Goal: Task Accomplishment & Management: Use online tool/utility

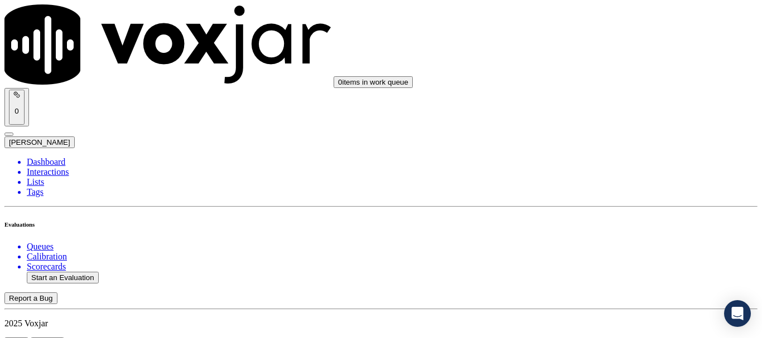
scroll to position [167, 0]
type input "20250822-182735_4198061701-all.mp3"
type input "[PERSON_NAME]"
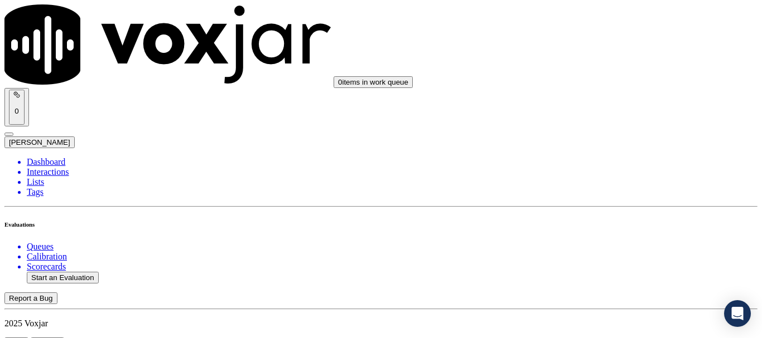
type input "[DATE]T17:14"
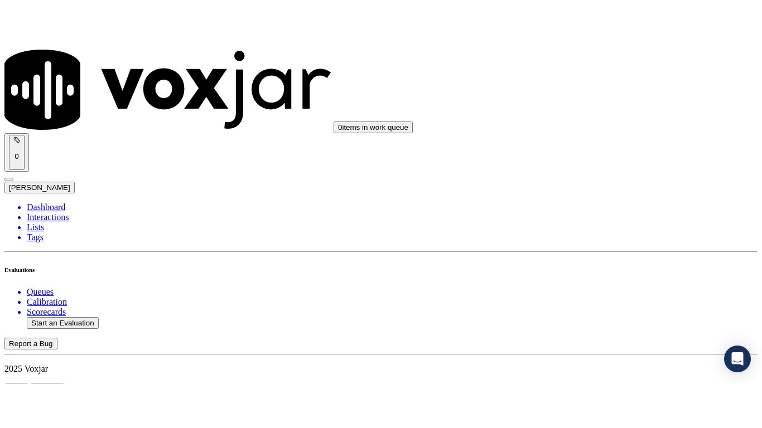
scroll to position [98, 0]
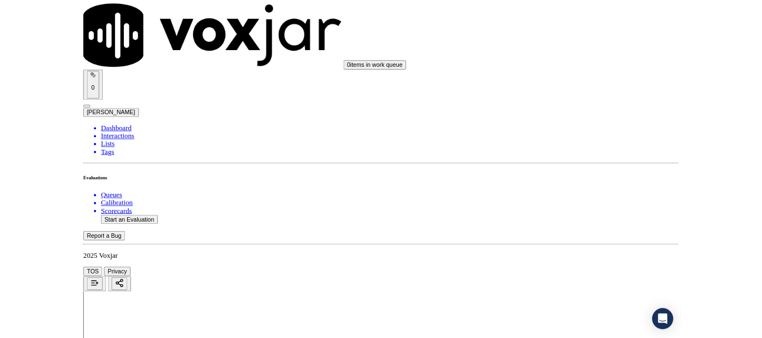
scroll to position [167, 0]
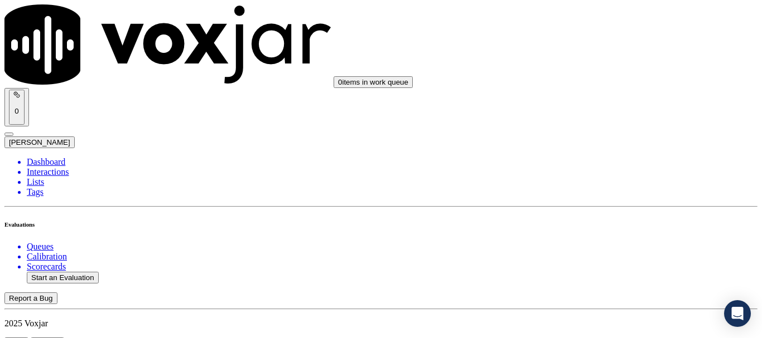
scroll to position [112, 0]
type input "[PERSON_NAME]"
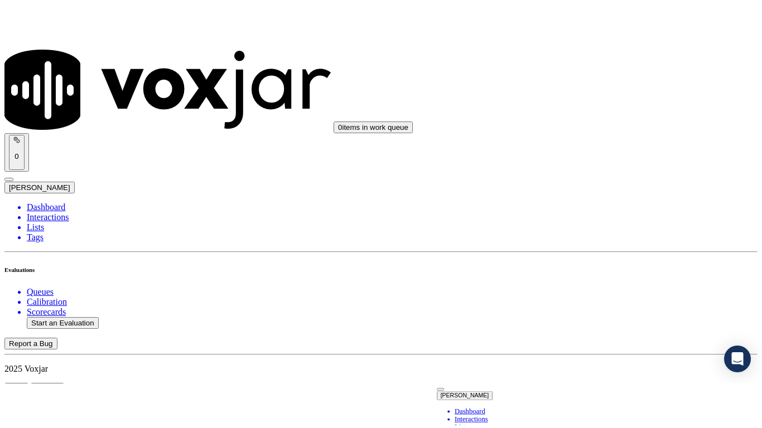
scroll to position [247, 0]
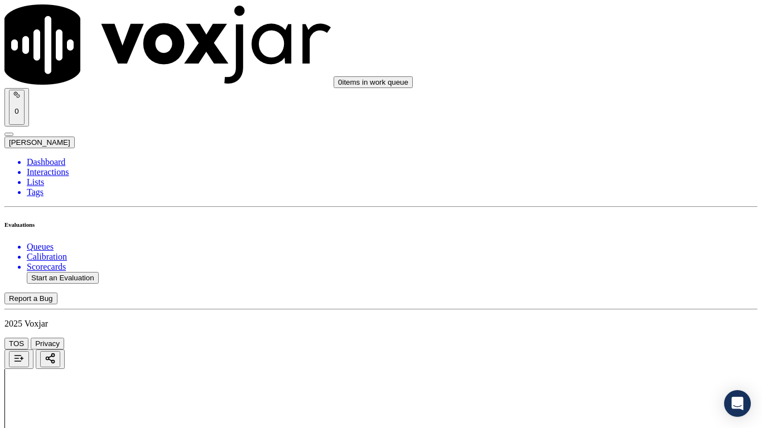
click at [601, 230] on div "Yes" at bounding box center [635, 225] width 142 height 10
click at [606, 159] on div "Yes" at bounding box center [635, 156] width 142 height 10
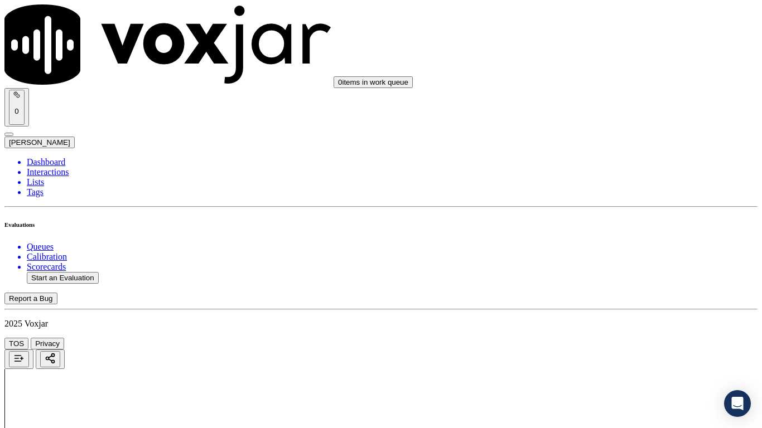
scroll to position [390, 0]
click at [602, 134] on div "Yes" at bounding box center [635, 129] width 142 height 10
click at [608, 308] on div "N/A" at bounding box center [635, 303] width 142 height 10
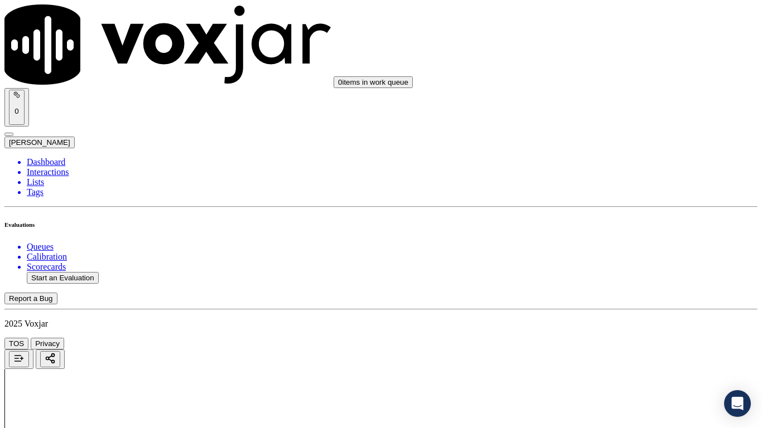
scroll to position [669, 0]
drag, startPoint x: 610, startPoint y: 167, endPoint x: 610, endPoint y: 175, distance: 7.8
click at [611, 210] on div "N/A" at bounding box center [635, 205] width 142 height 10
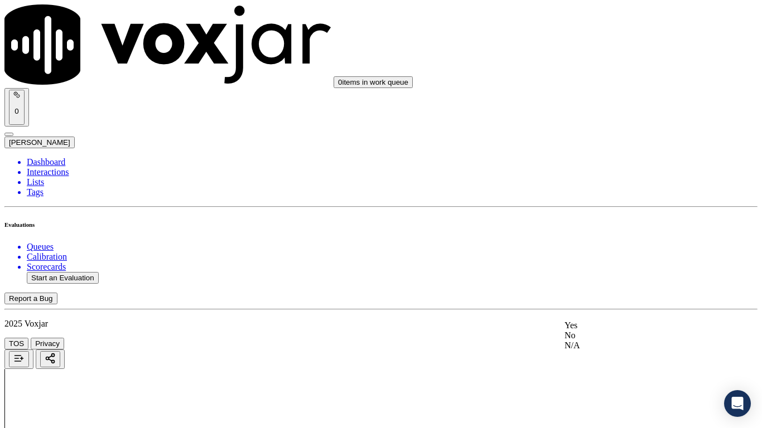
click at [600, 331] on div "Yes" at bounding box center [635, 326] width 142 height 10
click at [602, 150] on div "Yes" at bounding box center [635, 145] width 142 height 10
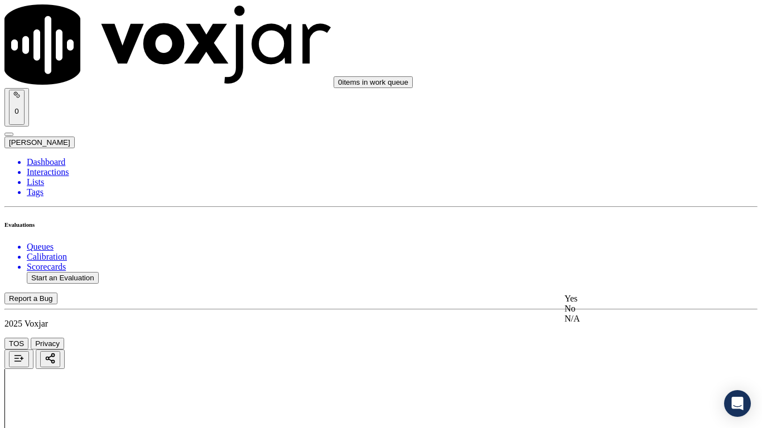
click at [608, 304] on div "Yes" at bounding box center [635, 299] width 142 height 10
click at [598, 165] on div "Yes" at bounding box center [635, 161] width 142 height 10
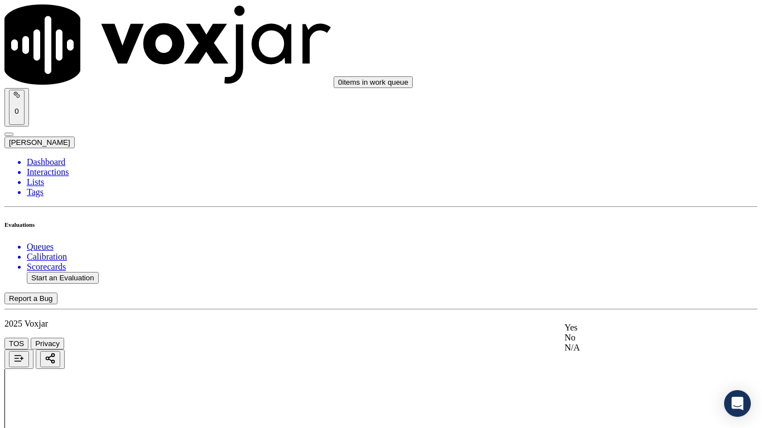
click at [593, 332] on div "Yes" at bounding box center [635, 328] width 142 height 10
click at [619, 217] on div "Yes" at bounding box center [635, 212] width 142 height 10
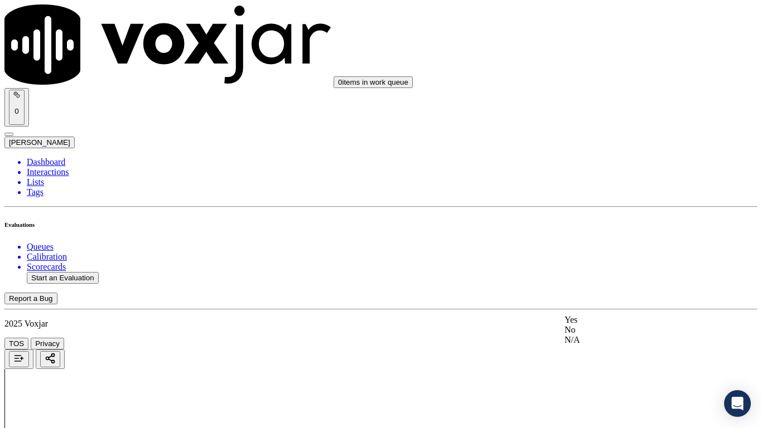
click at [601, 325] on div "Yes" at bounding box center [635, 320] width 142 height 10
click at [594, 161] on div "Yes" at bounding box center [635, 156] width 142 height 10
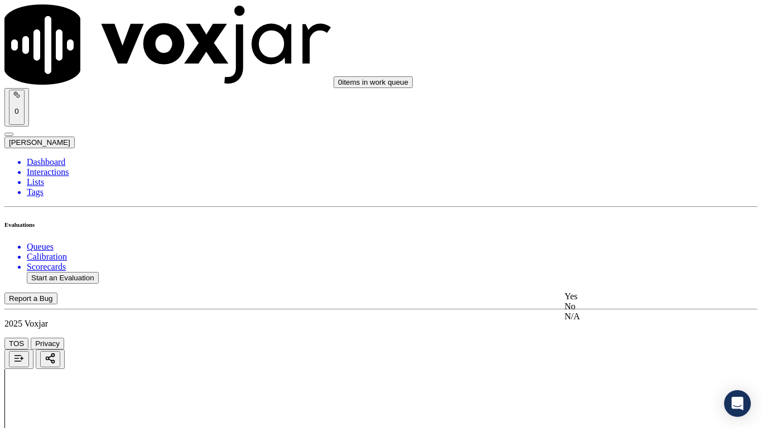
click at [604, 298] on div "Yes" at bounding box center [635, 297] width 142 height 10
click at [596, 219] on div "Yes" at bounding box center [635, 214] width 142 height 10
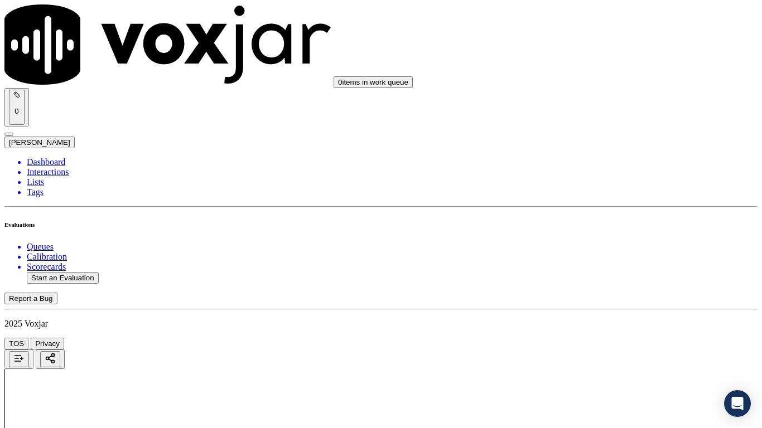
click at [594, 148] on div "Yes" at bounding box center [635, 145] width 142 height 10
click at [593, 303] on div "Yes" at bounding box center [635, 299] width 142 height 10
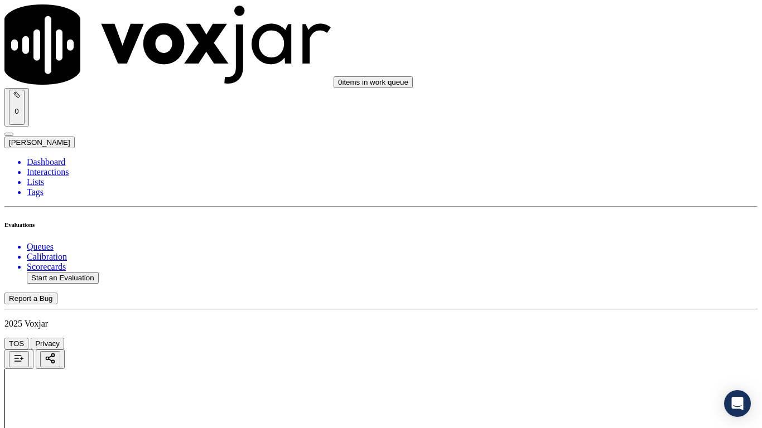
click at [599, 166] on div "Yes" at bounding box center [635, 161] width 142 height 10
click at [612, 338] on div "Yes" at bounding box center [635, 360] width 142 height 10
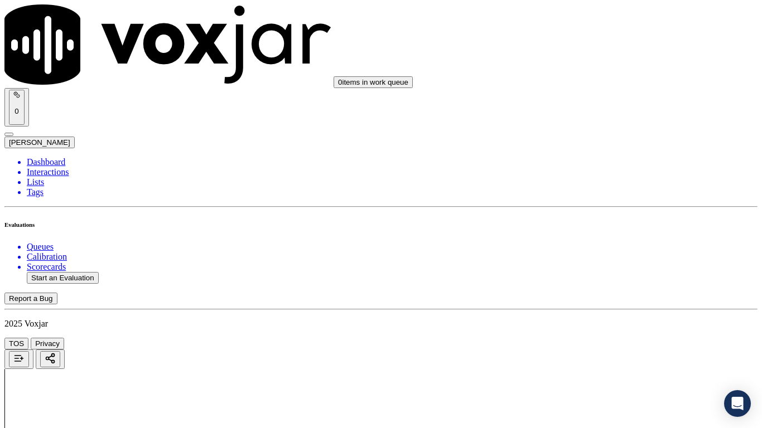
click at [608, 167] on div "Yes" at bounding box center [635, 166] width 142 height 10
click at [601, 325] on div "Yes" at bounding box center [635, 320] width 142 height 10
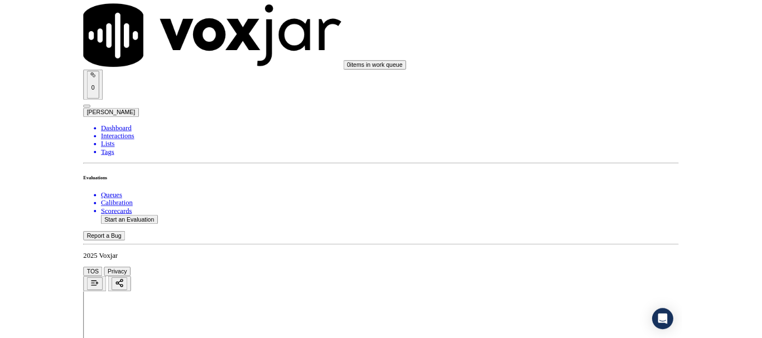
scroll to position [3085, 0]
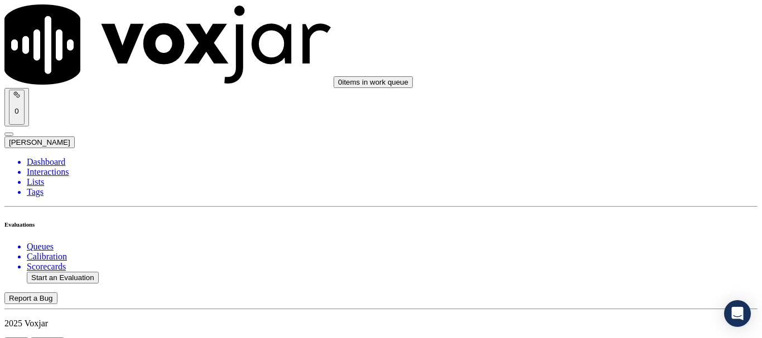
click at [81, 272] on button "Start an Evaluation" at bounding box center [63, 278] width 72 height 12
type input "20250822-183053_4197644151-all.mp3"
type input "lili"
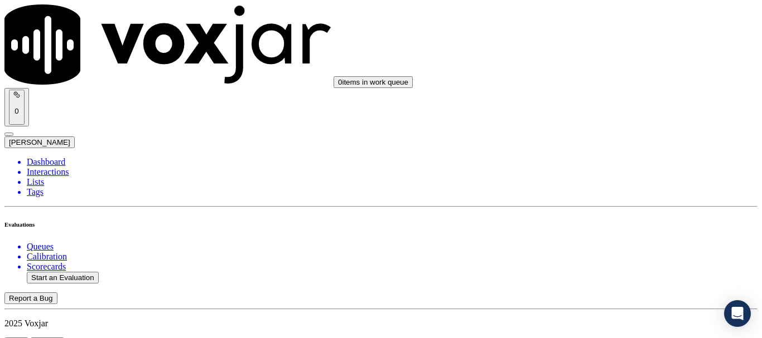
type input "[DATE]T17:35"
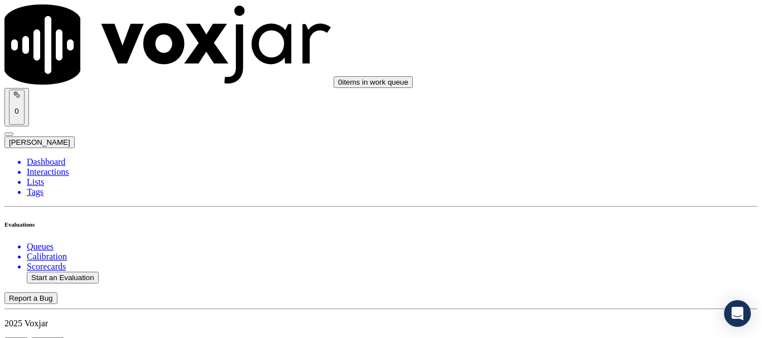
scroll to position [167, 0]
type input "[PERSON_NAME]"
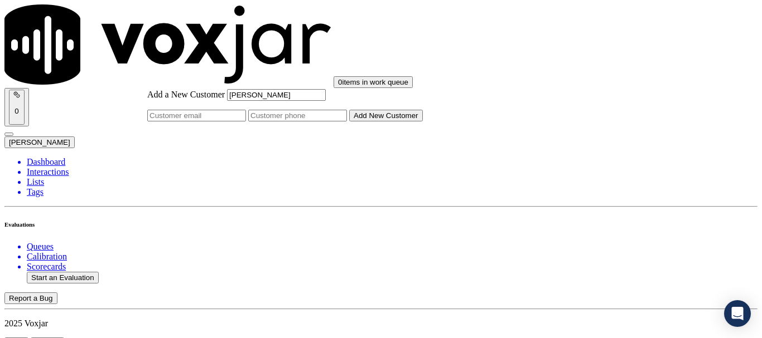
type input "[PERSON_NAME]"
click at [347, 122] on input "Add a New Customer" at bounding box center [297, 116] width 99 height 12
paste input "4197644151"
type input "4197644151"
click at [408, 122] on button "Add New Customer" at bounding box center [386, 116] width 74 height 12
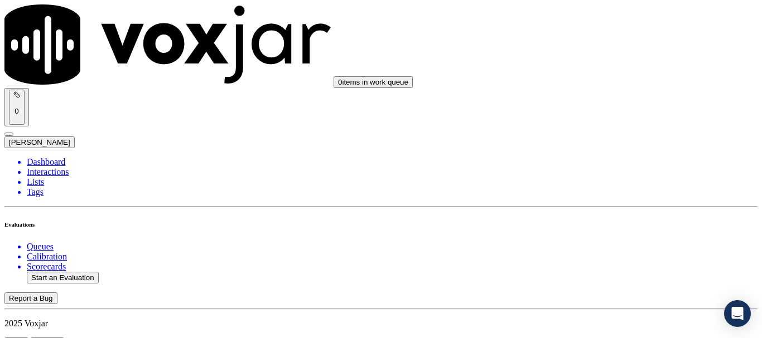
scroll to position [1115, 0]
click at [617, 202] on div "No" at bounding box center [635, 197] width 142 height 10
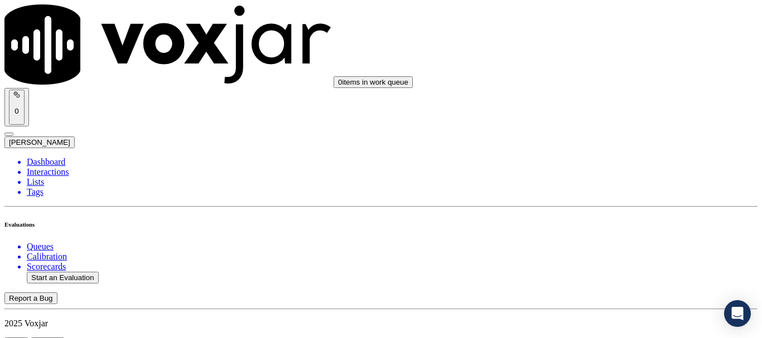
type textarea "3.14sec CX gave wrong Acc number to Agent but rather than asking again or verif…"
click at [595, 230] on div "Yes" at bounding box center [635, 225] width 142 height 10
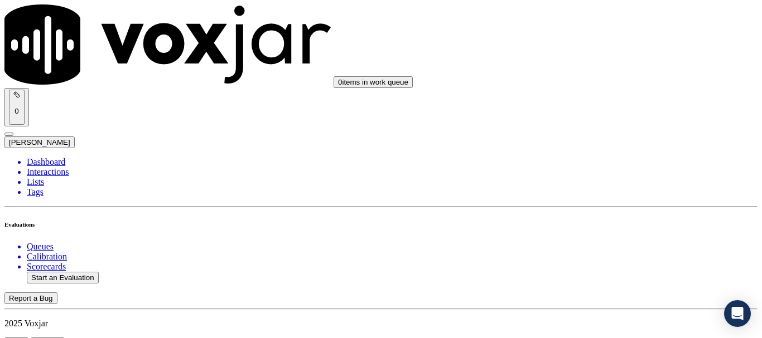
click at [596, 159] on div "Yes" at bounding box center [635, 156] width 142 height 10
click at [603, 78] on div "Yes" at bounding box center [635, 74] width 142 height 10
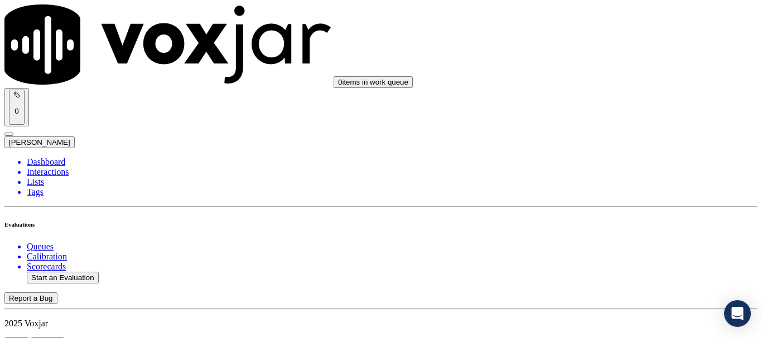
drag, startPoint x: 620, startPoint y: 206, endPoint x: 616, endPoint y: 217, distance: 12.3
click at [605, 253] on div "N/A" at bounding box center [635, 248] width 142 height 10
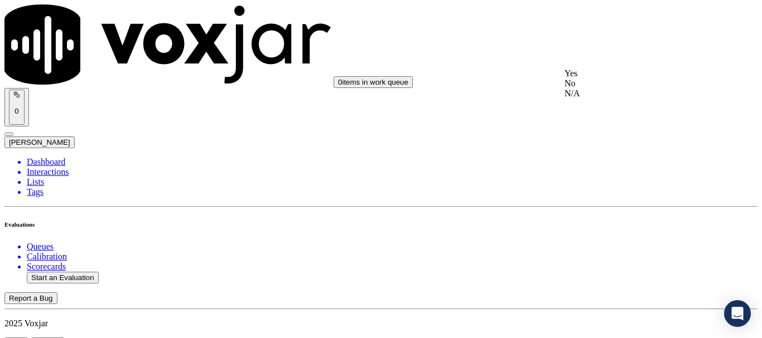
click at [610, 99] on div "N/A" at bounding box center [635, 94] width 142 height 10
drag, startPoint x: 618, startPoint y: 198, endPoint x: 617, endPoint y: 205, distance: 7.3
click at [609, 219] on div "Yes" at bounding box center [635, 214] width 142 height 10
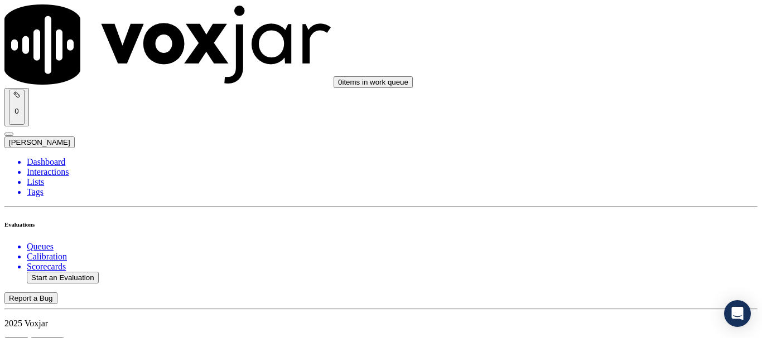
click at [599, 150] on div "Yes" at bounding box center [635, 145] width 142 height 10
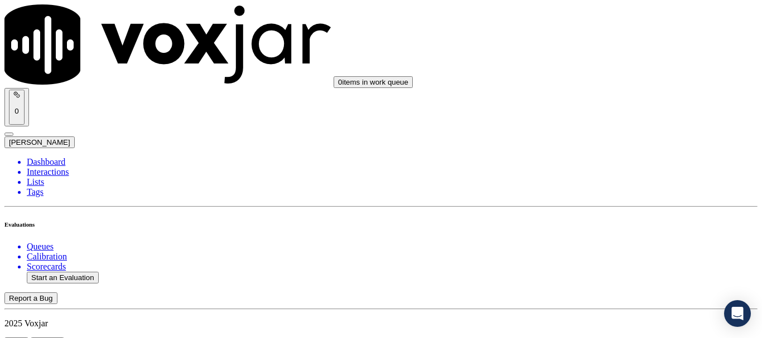
click at [602, 225] on div "Yes" at bounding box center [635, 220] width 142 height 10
click at [603, 164] on div "Yes" at bounding box center [635, 164] width 142 height 10
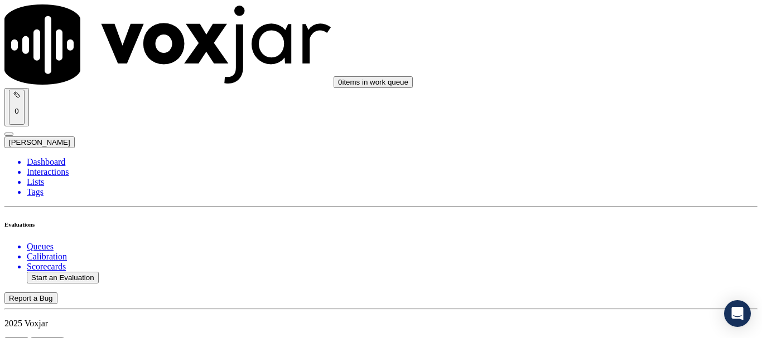
scroll to position [1784, 0]
click at [598, 101] on div "Yes No N/A" at bounding box center [635, 114] width 142 height 30
drag, startPoint x: 602, startPoint y: 113, endPoint x: 610, endPoint y: 162, distance: 50.3
click at [602, 109] on div "Yes" at bounding box center [635, 104] width 142 height 10
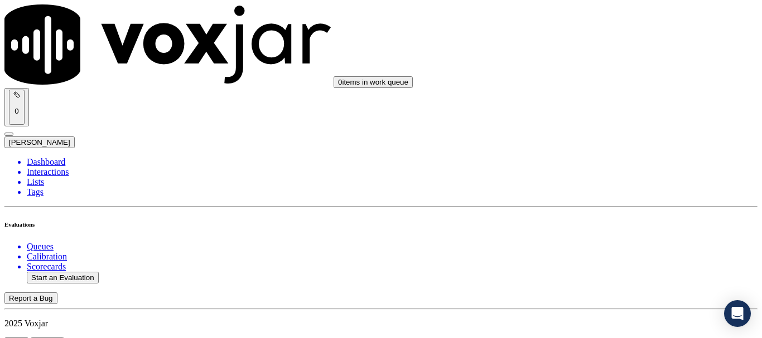
scroll to position [1952, 0]
click at [609, 133] on div "Yes" at bounding box center [635, 130] width 142 height 10
click at [611, 276] on div "Yes" at bounding box center [635, 271] width 142 height 10
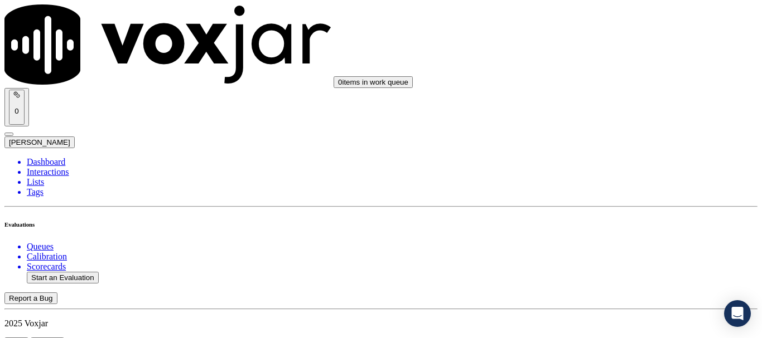
scroll to position [2342, 0]
click at [617, 167] on div "Yes" at bounding box center [635, 162] width 142 height 10
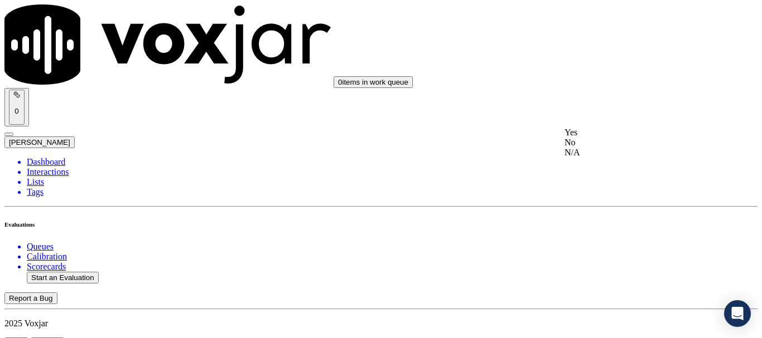
click at [603, 136] on div "Yes" at bounding box center [635, 133] width 142 height 10
click at [599, 153] on div "Yes" at bounding box center [635, 148] width 142 height 10
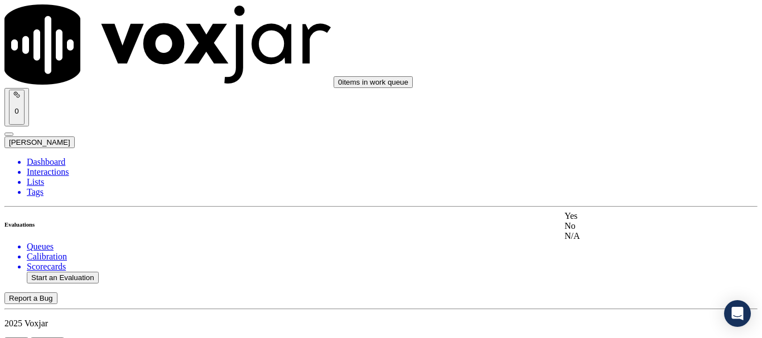
click at [602, 221] on div "Yes" at bounding box center [635, 216] width 142 height 10
click at [596, 53] on div "Yes" at bounding box center [635, 52] width 142 height 10
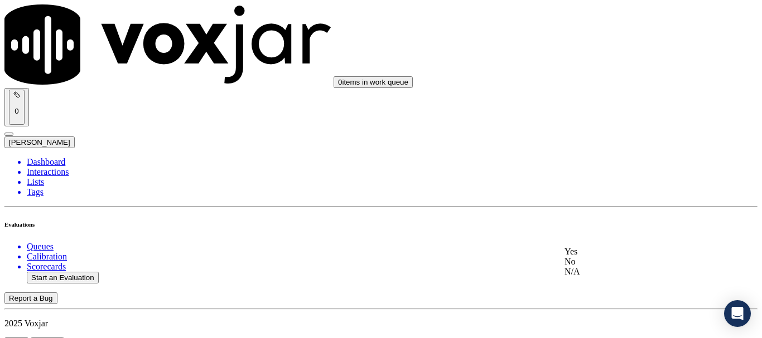
click at [602, 257] on div "Yes" at bounding box center [635, 252] width 142 height 10
click at [602, 175] on div "Yes" at bounding box center [635, 169] width 142 height 10
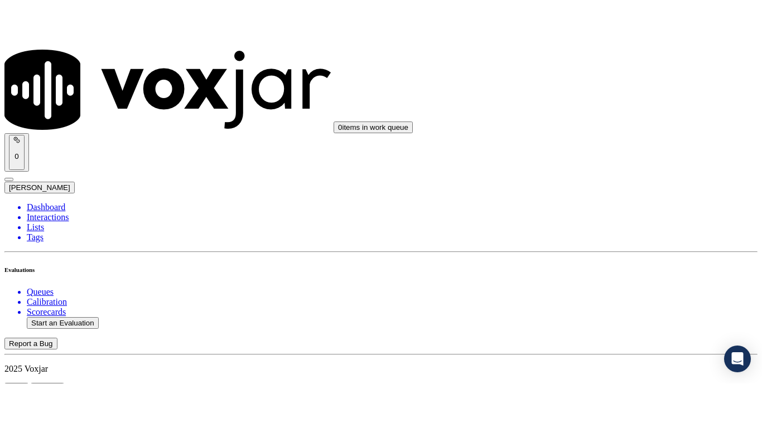
scroll to position [3234, 0]
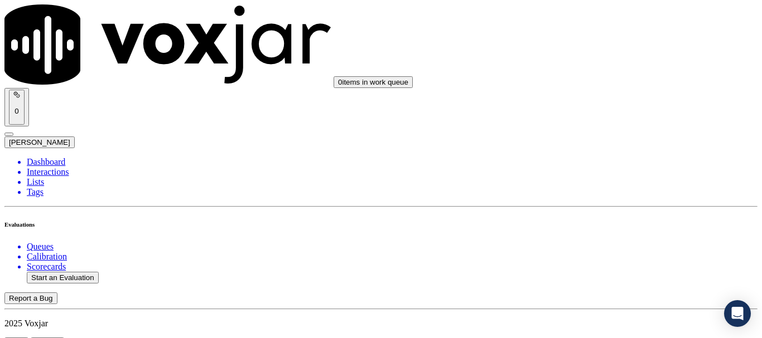
click at [605, 217] on div "Yes" at bounding box center [635, 212] width 142 height 10
click at [78, 272] on button "Start an Evaluation" at bounding box center [63, 278] width 72 height 12
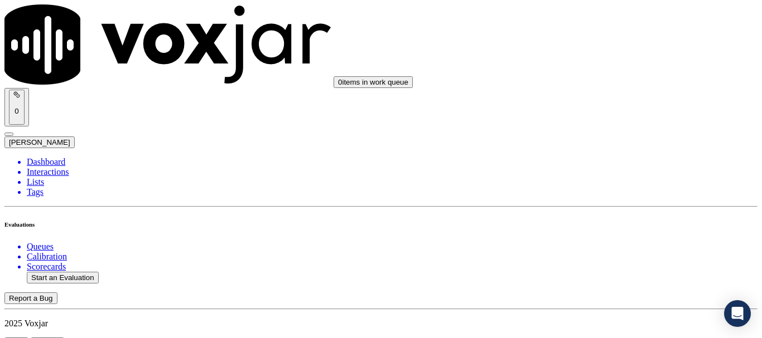
type input "20250822-131419_2166829728-all.mp3"
type input "isis"
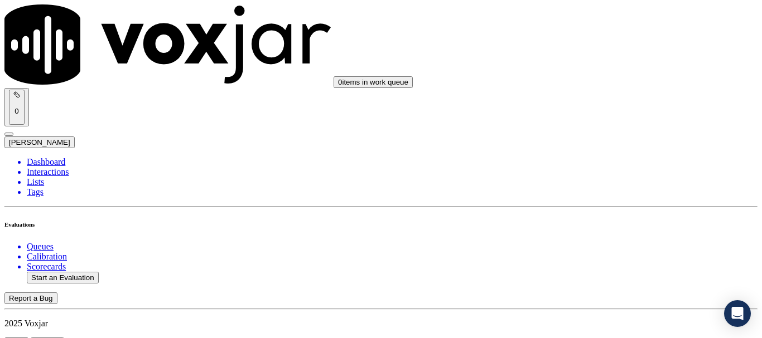
type input "[DATE]T17:58"
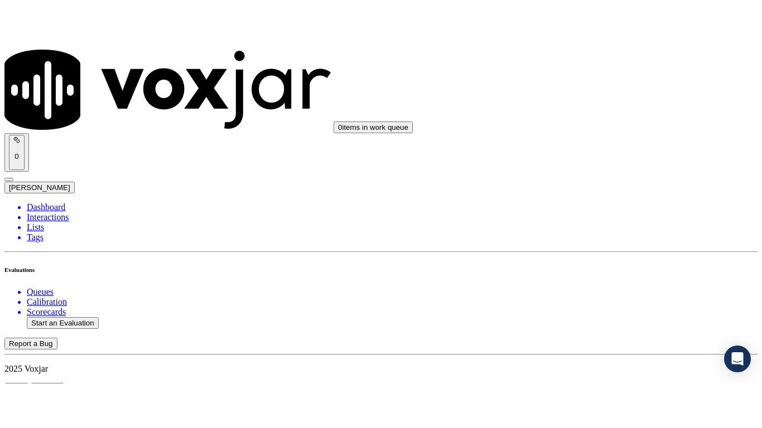
scroll to position [98, 0]
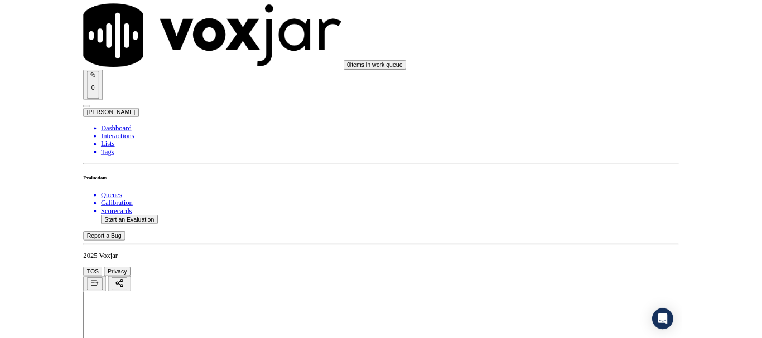
scroll to position [230, 0]
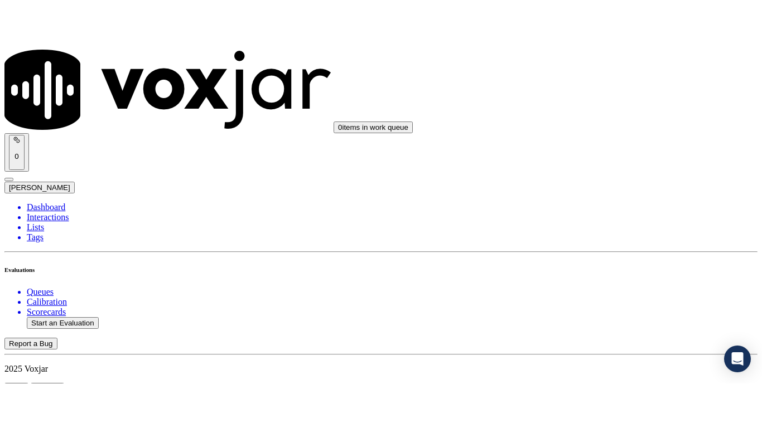
scroll to position [167, 0]
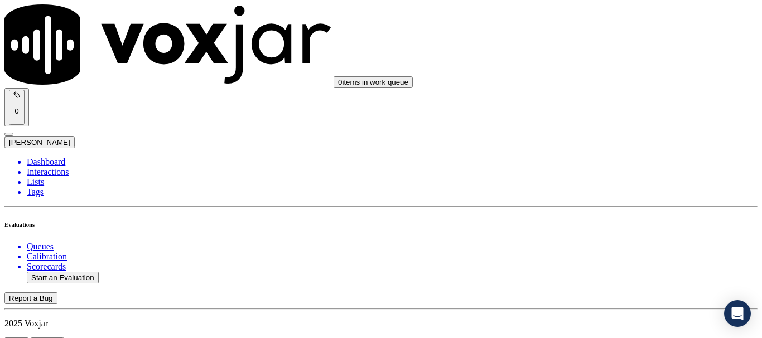
type input "[PERSON_NAME]"
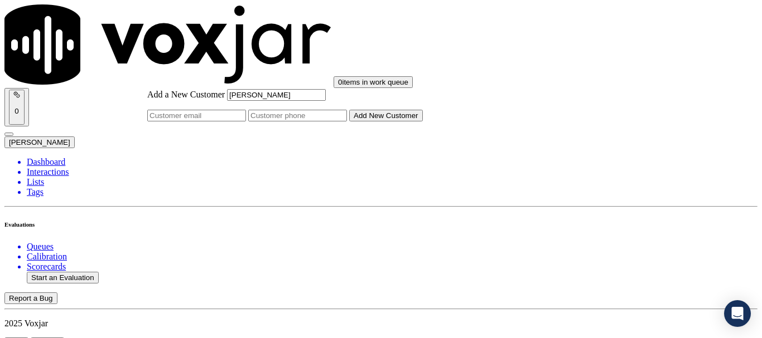
type input "[PERSON_NAME]"
drag, startPoint x: 404, startPoint y: 172, endPoint x: 415, endPoint y: 180, distance: 13.9
click at [347, 122] on input "Add a New Customer" at bounding box center [297, 116] width 99 height 12
paste input "2166829728"
type input "2166829728"
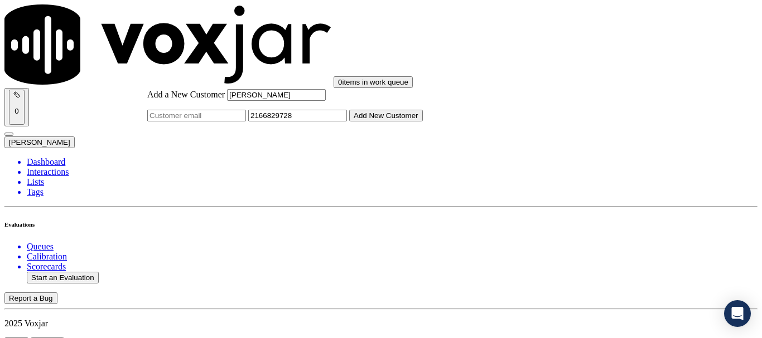
click at [423, 122] on button "Add New Customer" at bounding box center [386, 116] width 74 height 12
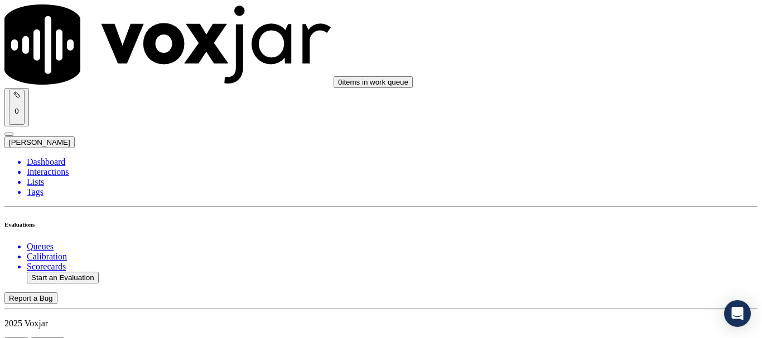
drag, startPoint x: 477, startPoint y: 322, endPoint x: 472, endPoint y: 323, distance: 5.6
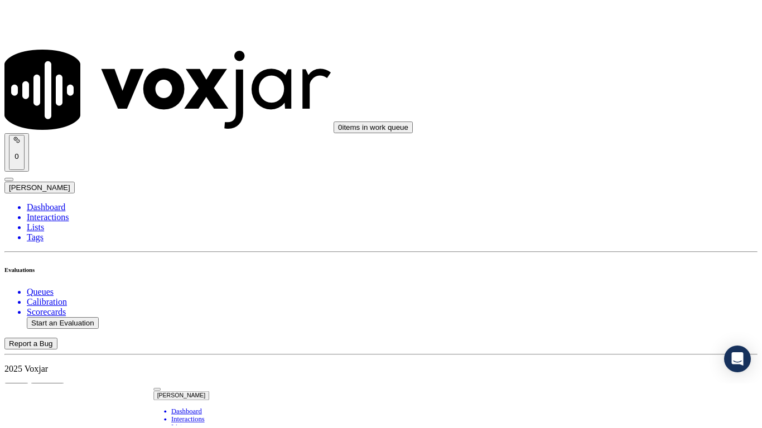
scroll to position [140, 0]
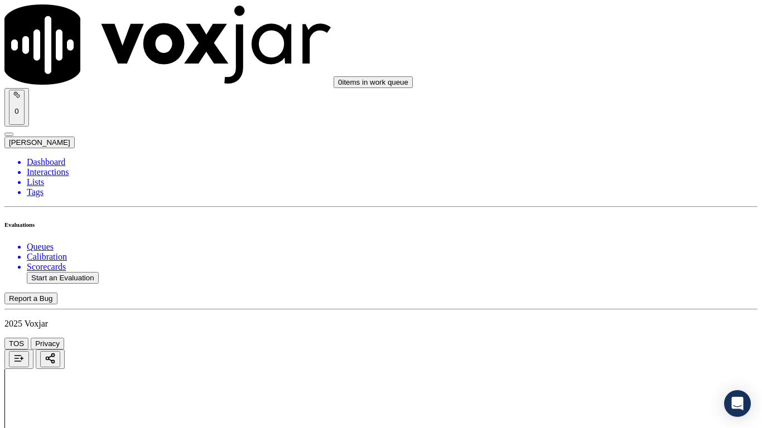
click at [618, 119] on div "Yes" at bounding box center [635, 114] width 142 height 10
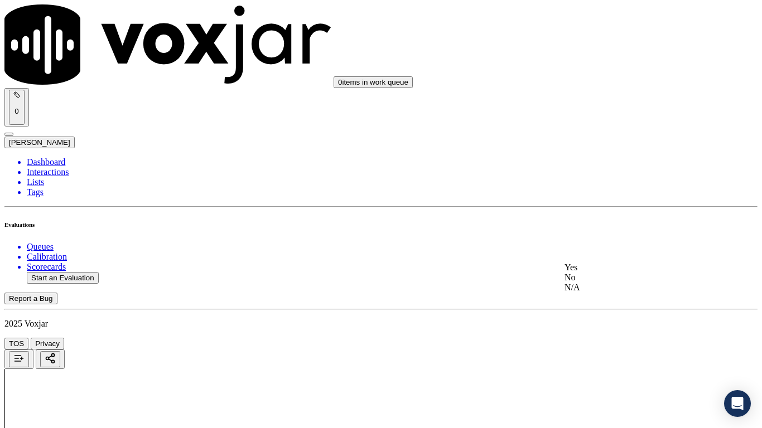
click at [627, 273] on div "Yes" at bounding box center [635, 268] width 142 height 10
click at [605, 246] on div "Yes" at bounding box center [635, 241] width 142 height 10
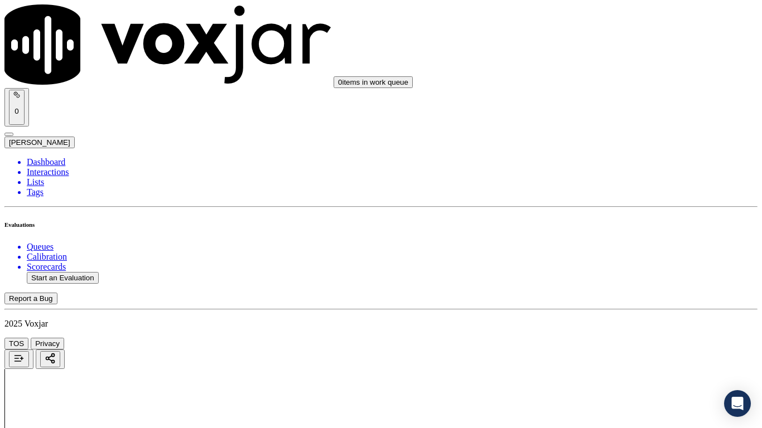
click at [603, 197] on div "N/A" at bounding box center [635, 192] width 142 height 10
click at [612, 338] on div "N/A" at bounding box center [635, 372] width 142 height 10
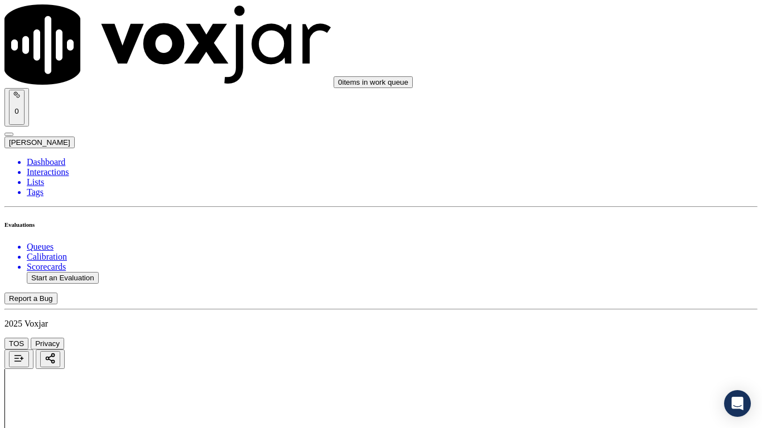
click at [625, 218] on div "Yes" at bounding box center [635, 214] width 142 height 10
click at [603, 338] on div "Yes" at bounding box center [635, 368] width 142 height 10
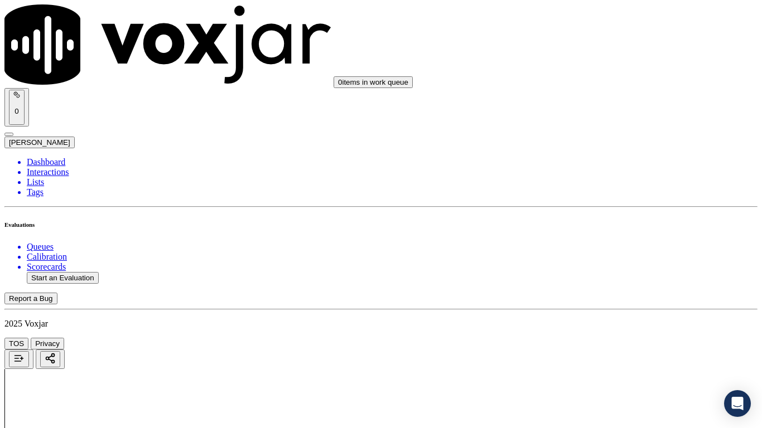
click at [617, 258] on div "No" at bounding box center [635, 253] width 142 height 10
click at [424, 338] on div at bounding box center [380, 404] width 753 height 71
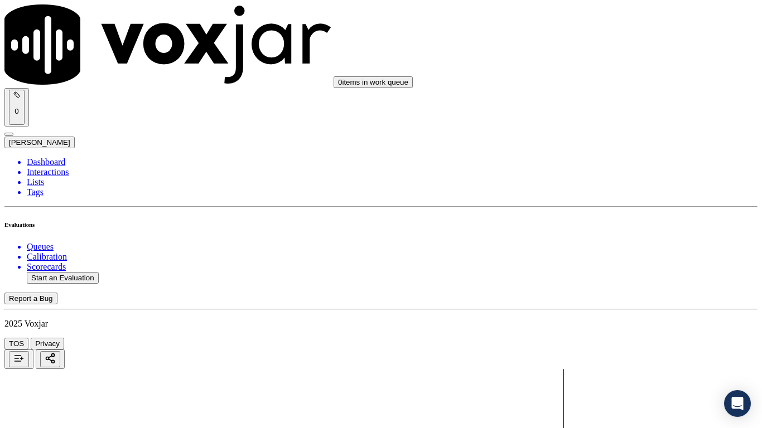
click at [399, 338] on div at bounding box center [380, 404] width 753 height 71
click at [324, 338] on div at bounding box center [380, 404] width 753 height 71
click at [602, 248] on div "Yes" at bounding box center [635, 243] width 142 height 10
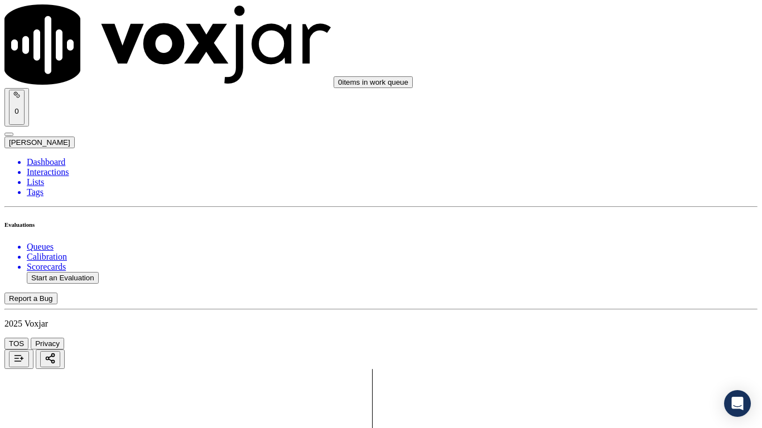
scroll to position [1338, 0]
click at [601, 164] on div "Yes" at bounding box center [635, 164] width 142 height 10
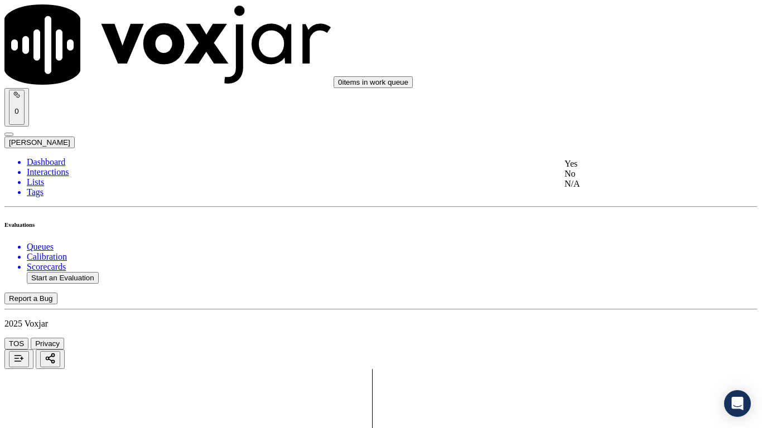
click at [609, 163] on div "Yes" at bounding box center [635, 164] width 142 height 10
click at [611, 164] on div "Yes" at bounding box center [635, 159] width 142 height 10
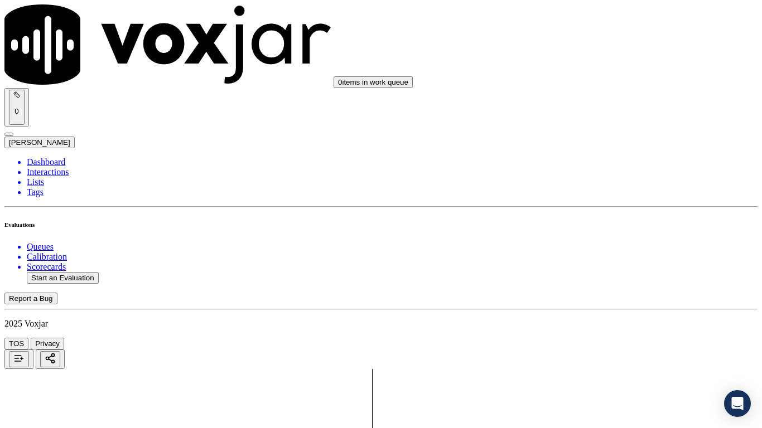
click at [610, 134] on div "Yes" at bounding box center [635, 130] width 142 height 10
click at [626, 275] on div "Yes" at bounding box center [635, 271] width 142 height 10
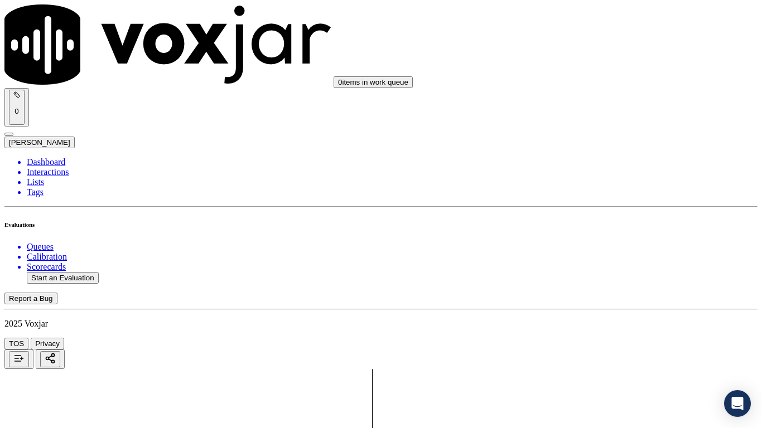
click at [604, 134] on div "Yes" at bounding box center [635, 133] width 142 height 10
click at [608, 278] on div "Yes" at bounding box center [635, 273] width 142 height 10
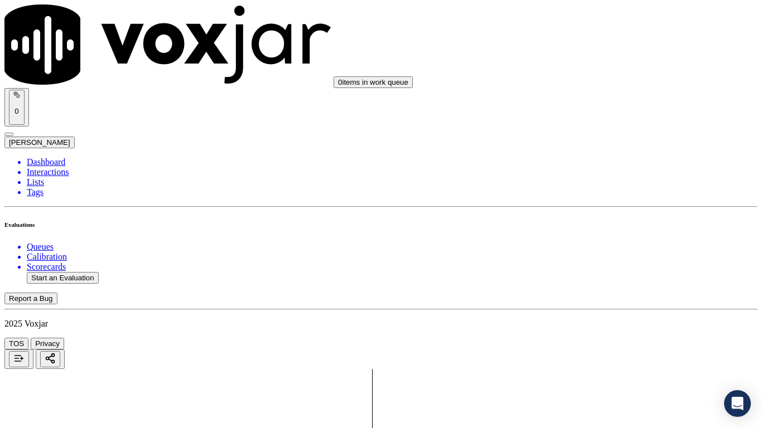
click at [597, 98] on div "Yes" at bounding box center [635, 93] width 142 height 10
click at [617, 251] on div "Yes" at bounding box center [635, 246] width 142 height 10
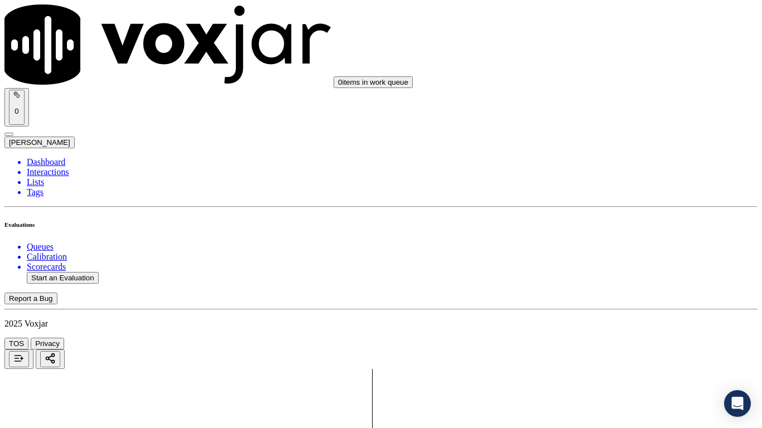
click at [604, 169] on div "Yes" at bounding box center [635, 164] width 142 height 10
click at [618, 201] on div "Yes" at bounding box center [635, 196] width 142 height 10
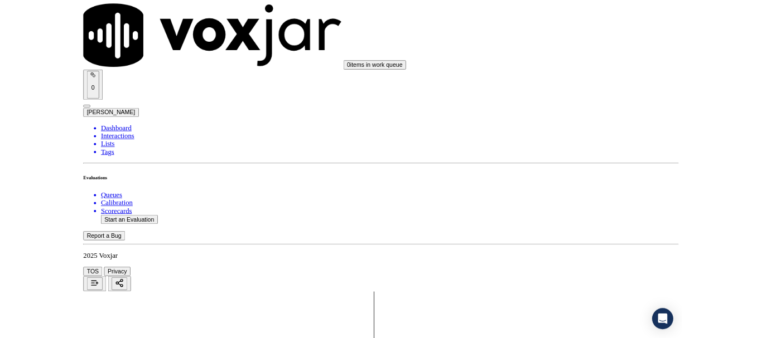
scroll to position [3144, 0]
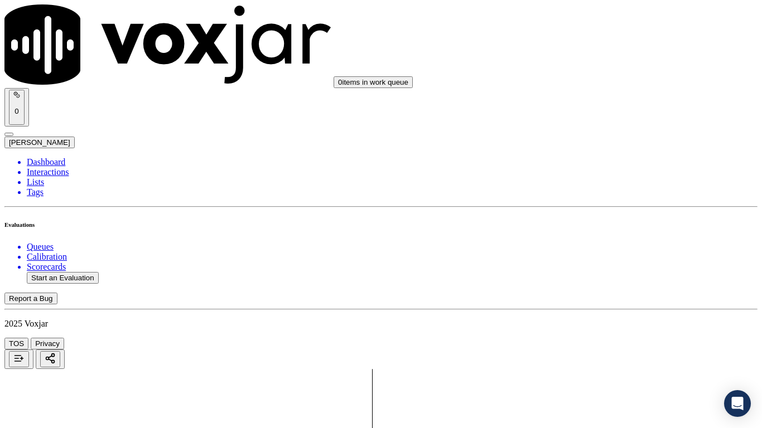
click at [614, 152] on div "Yes" at bounding box center [635, 148] width 142 height 10
click at [617, 306] on div "Yes" at bounding box center [635, 302] width 142 height 10
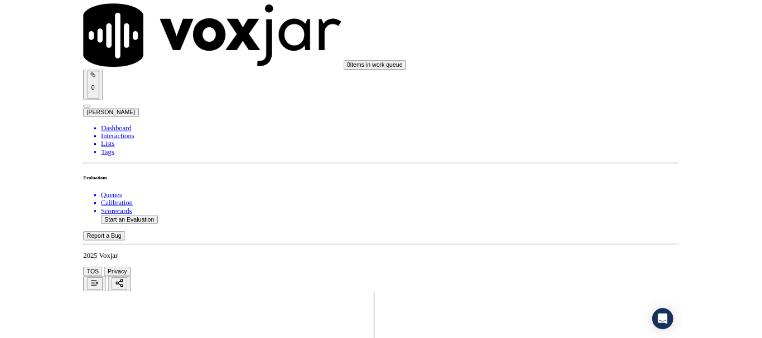
scroll to position [167, 0]
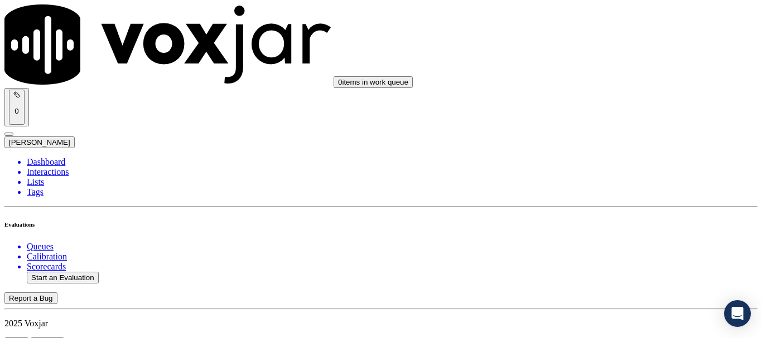
click at [78, 272] on button "Start an Evaluation" at bounding box center [63, 278] width 72 height 12
type input "20250822-173041_3307603491-all.mp3"
type input "[PERSON_NAME]"
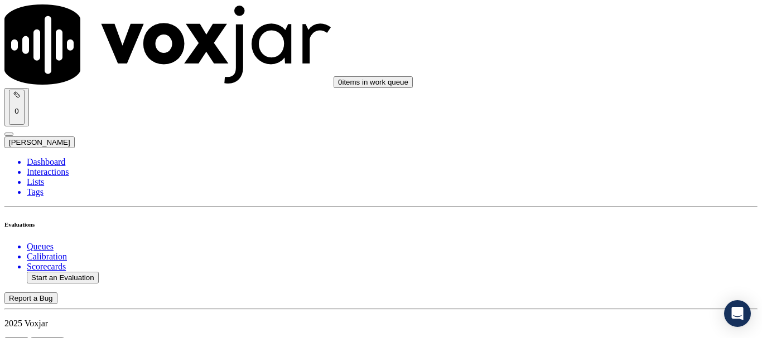
drag, startPoint x: 396, startPoint y: 132, endPoint x: 584, endPoint y: 164, distance: 191.2
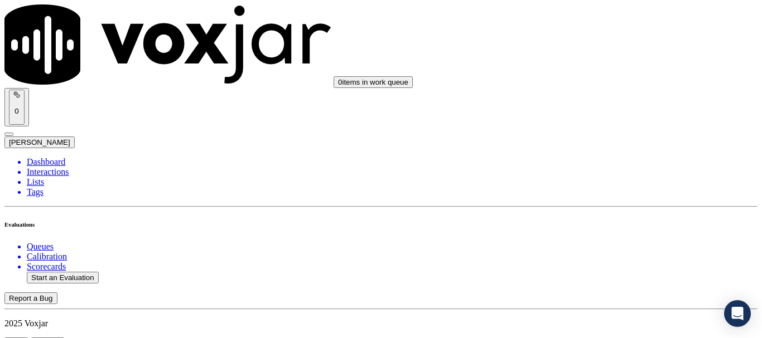
type input "[DATE]T18:10"
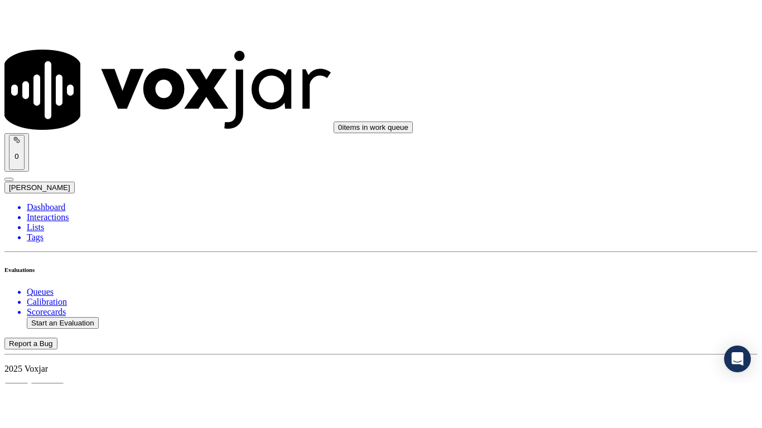
scroll to position [98, 0]
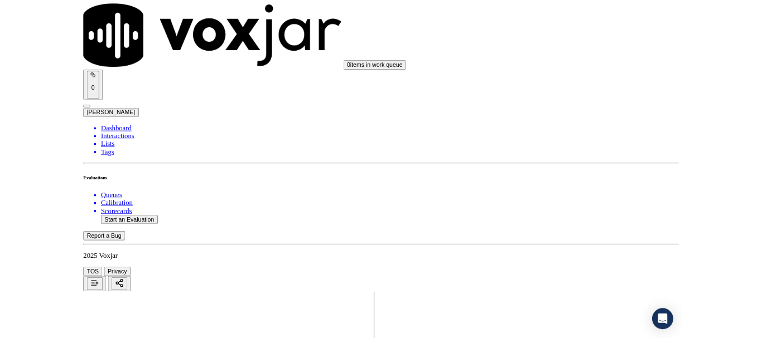
scroll to position [167, 0]
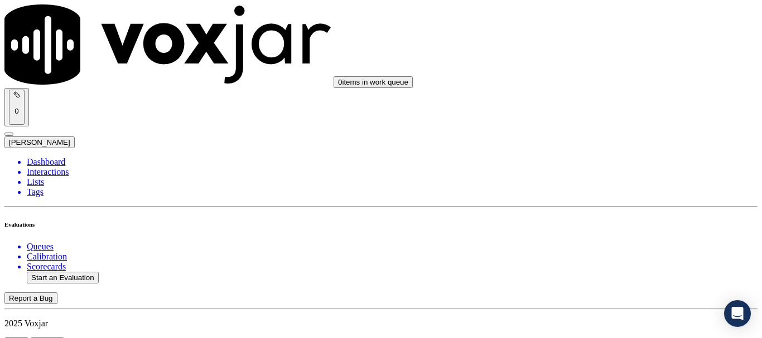
scroll to position [112, 0]
type input "[PERSON_NAME]"
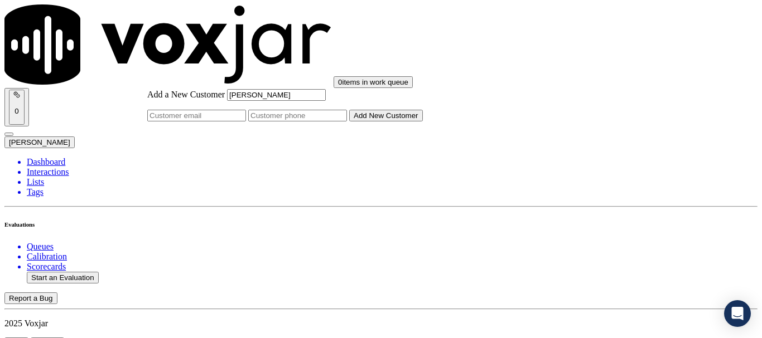
type input "[PERSON_NAME]"
drag, startPoint x: 409, startPoint y: 178, endPoint x: 413, endPoint y: 183, distance: 6.4
click at [347, 122] on input "Add a New Customer" at bounding box center [297, 116] width 99 height 12
paste input "3307603491"
type input "3307603491"
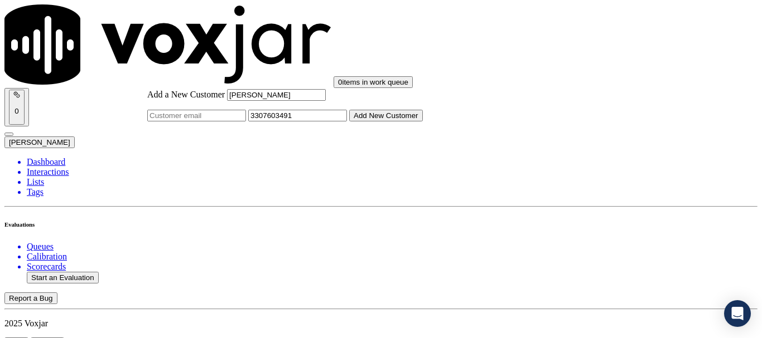
click at [423, 122] on button "Add New Customer" at bounding box center [386, 116] width 74 height 12
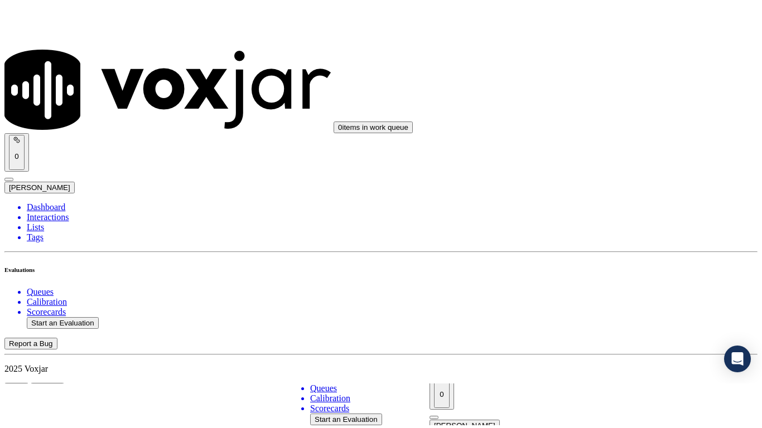
scroll to position [223, 0]
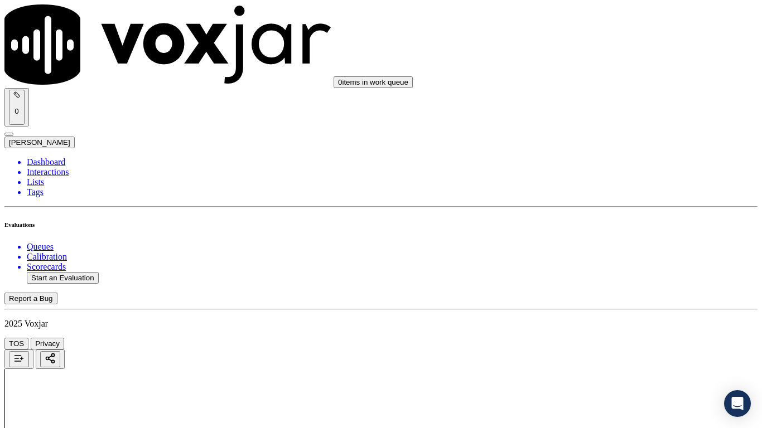
click at [615, 229] on div "Yes" at bounding box center [635, 225] width 142 height 10
drag, startPoint x: 619, startPoint y: 244, endPoint x: 621, endPoint y: 259, distance: 15.1
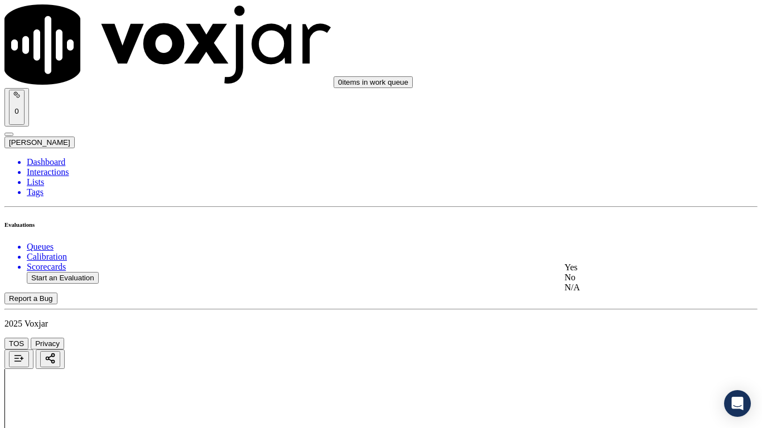
click at [615, 272] on div "Yes" at bounding box center [635, 268] width 142 height 10
click at [594, 190] on div "Yes" at bounding box center [635, 185] width 142 height 10
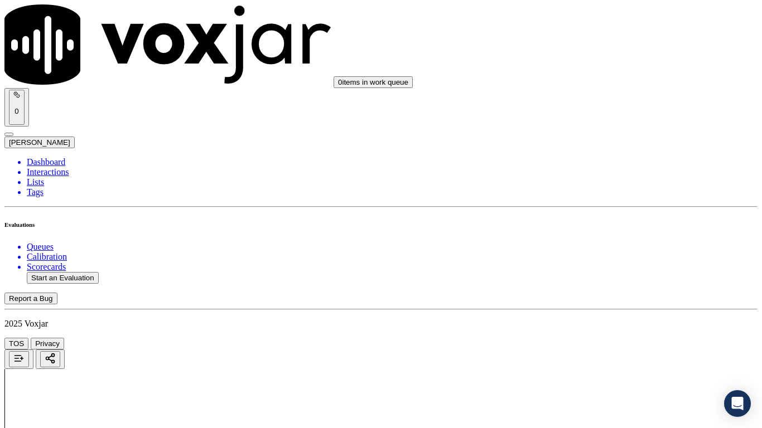
click at [613, 85] on div "N/A" at bounding box center [635, 80] width 142 height 10
click at [602, 266] on div "N/A" at bounding box center [635, 261] width 142 height 10
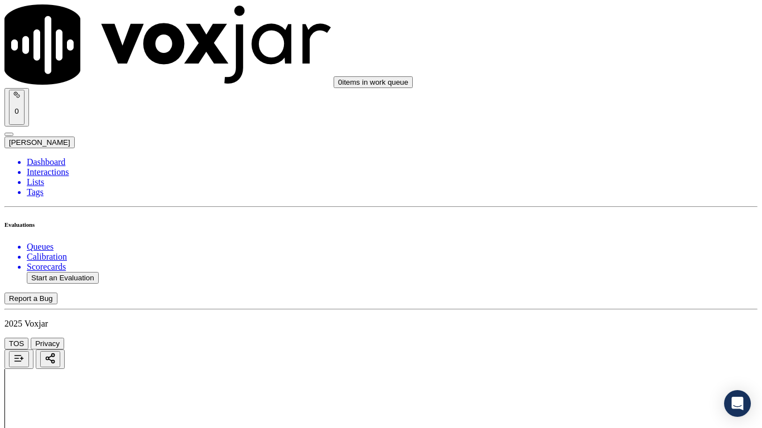
click at [596, 163] on div "Yes" at bounding box center [635, 158] width 142 height 10
click at [606, 205] on div "Yes" at bounding box center [635, 201] width 142 height 10
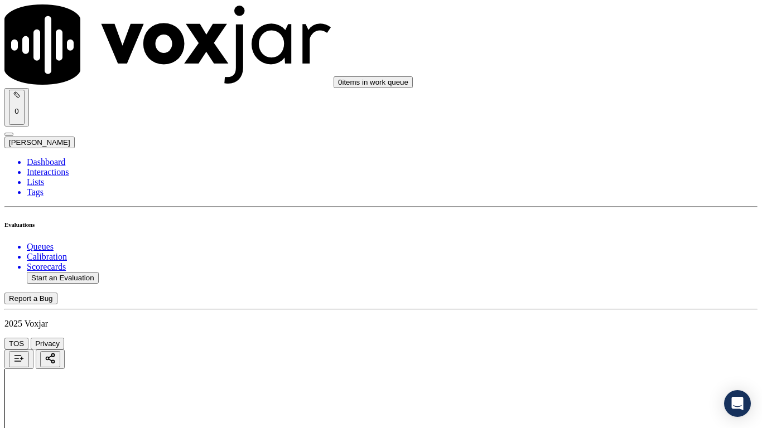
scroll to position [1115, 0]
click at [603, 192] on div "Yes" at bounding box center [635, 187] width 142 height 10
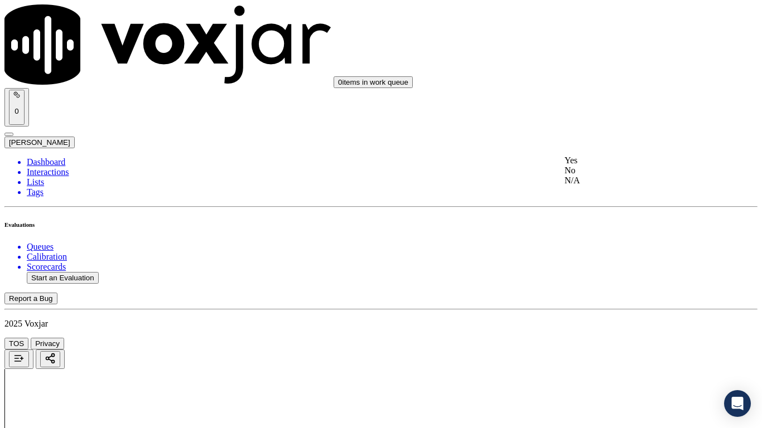
click at [601, 163] on div "Yes" at bounding box center [635, 161] width 142 height 10
click at [601, 221] on div "Yes" at bounding box center [635, 216] width 142 height 10
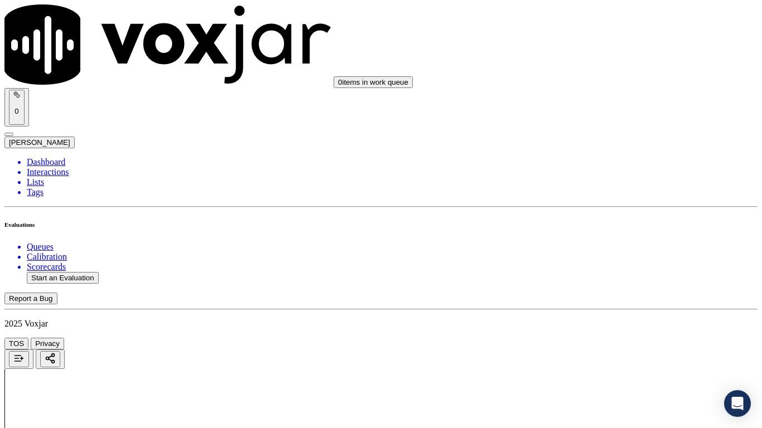
click at [608, 217] on div "Yes" at bounding box center [635, 212] width 142 height 10
click at [604, 244] on div "Yes" at bounding box center [635, 239] width 142 height 10
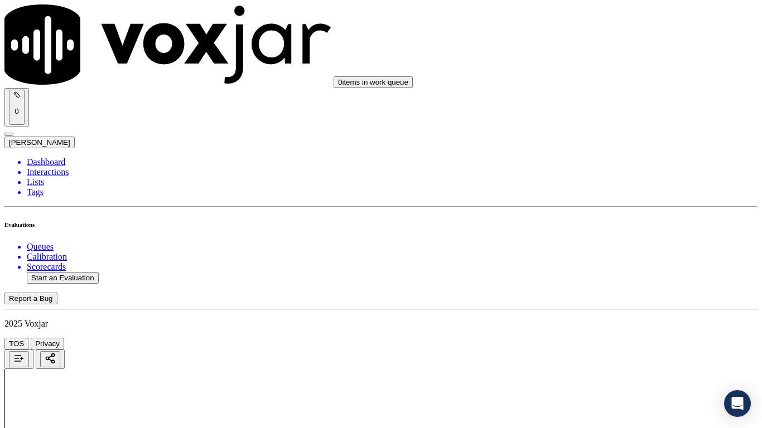
scroll to position [2007, 0]
click at [594, 161] on div "Yes" at bounding box center [635, 156] width 142 height 10
click at [607, 302] on div "Yes" at bounding box center [635, 297] width 142 height 10
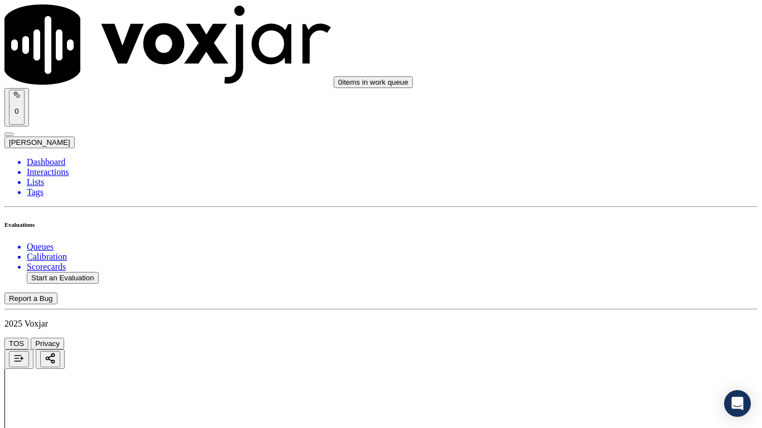
scroll to position [2286, 0]
click at [589, 162] on div "Yes" at bounding box center [635, 158] width 142 height 10
click at [602, 315] on div "Yes" at bounding box center [635, 312] width 142 height 10
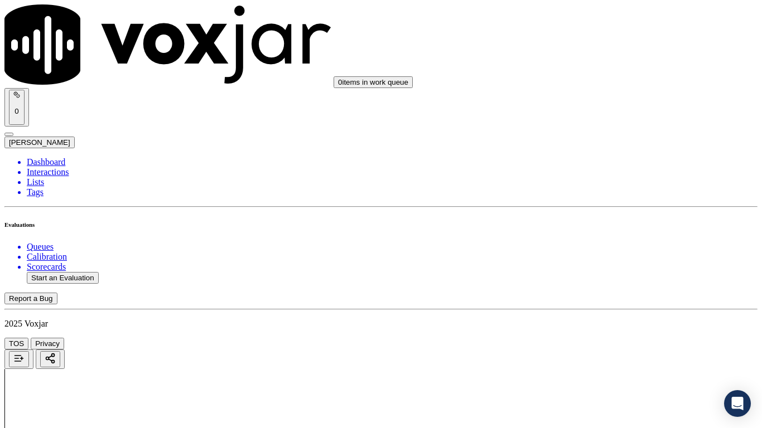
scroll to position [2509, 0]
drag, startPoint x: 611, startPoint y: 231, endPoint x: 612, endPoint y: 220, distance: 11.2
click at [603, 248] on div "Yes" at bounding box center [635, 243] width 142 height 10
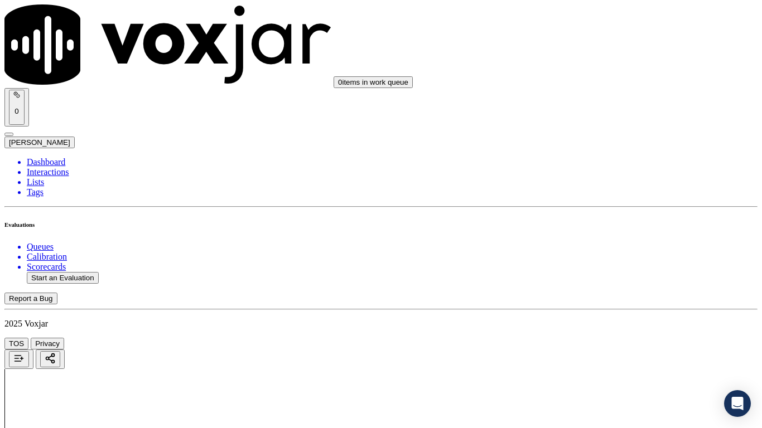
click at [596, 110] on div "Yes" at bounding box center [635, 105] width 142 height 10
click at [599, 309] on div "Yes" at bounding box center [635, 304] width 142 height 10
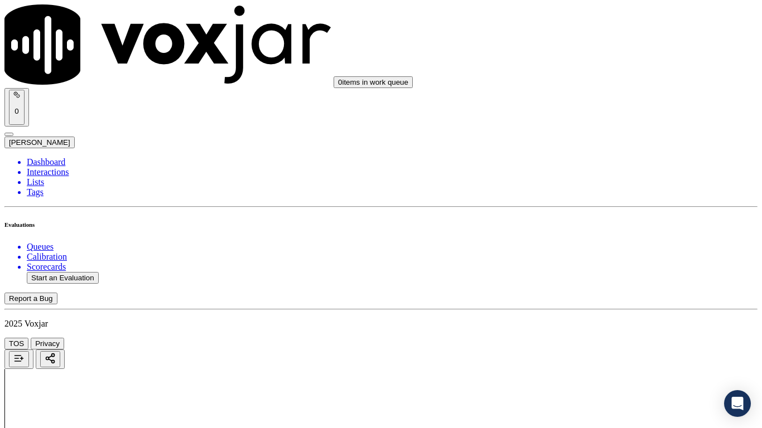
click at [601, 167] on div "Yes" at bounding box center [635, 166] width 142 height 10
click at [596, 322] on div "Yes" at bounding box center [635, 320] width 142 height 10
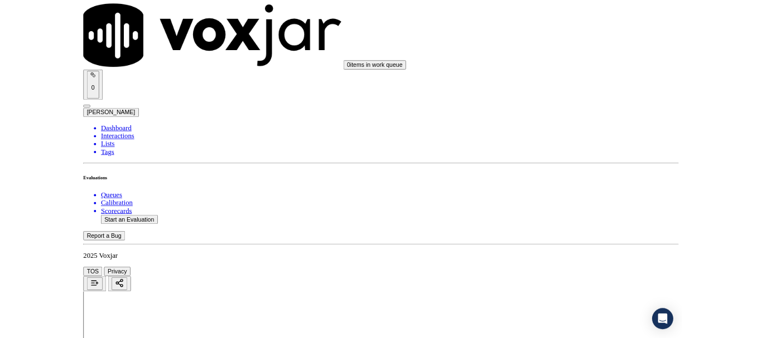
scroll to position [3085, 0]
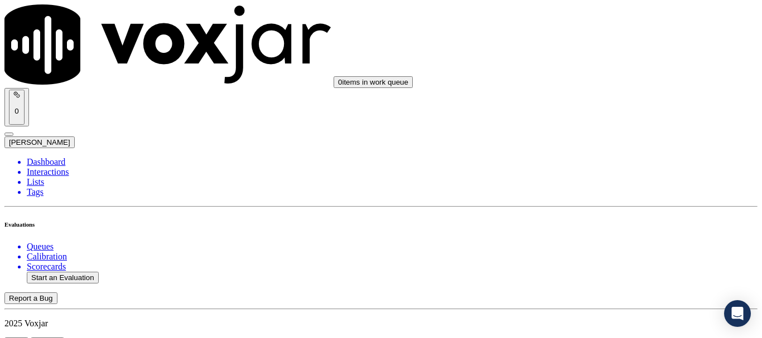
click at [57, 272] on button "Start an Evaluation" at bounding box center [63, 278] width 72 height 12
type input "20250822-124643_2343357261-all.mp3"
type input "da"
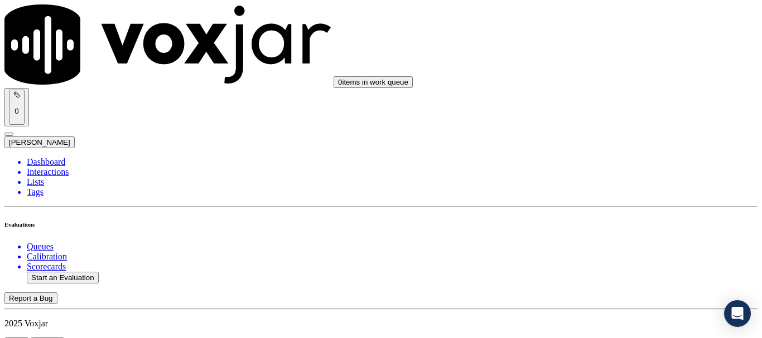
type input "[DATE]T18:21"
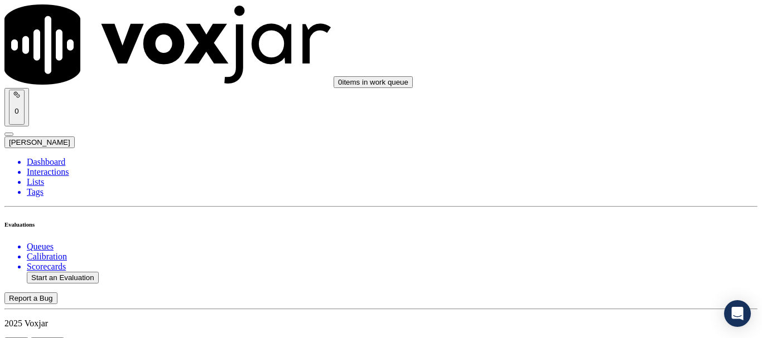
scroll to position [112, 0]
type input "[PERSON_NAME]"
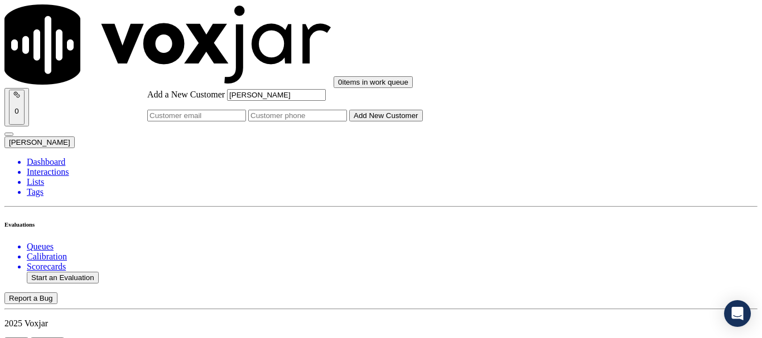
type input "[PERSON_NAME]"
drag, startPoint x: 434, startPoint y: 174, endPoint x: 333, endPoint y: 19, distance: 184.7
click at [347, 122] on input "Add a New Customer" at bounding box center [297, 116] width 99 height 12
paste input "2343357261"
type input "2343357261"
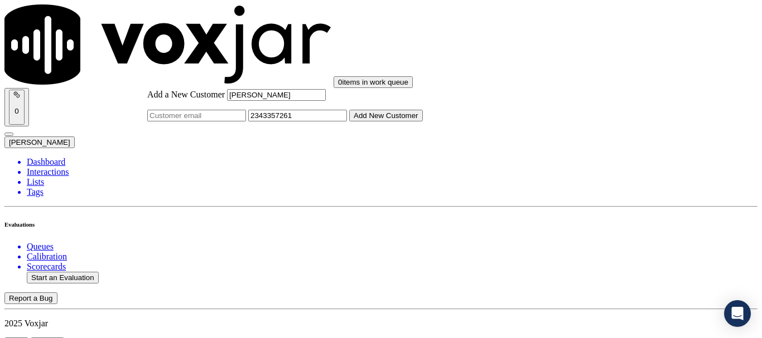
click at [423, 122] on button "Add New Customer" at bounding box center [386, 116] width 74 height 12
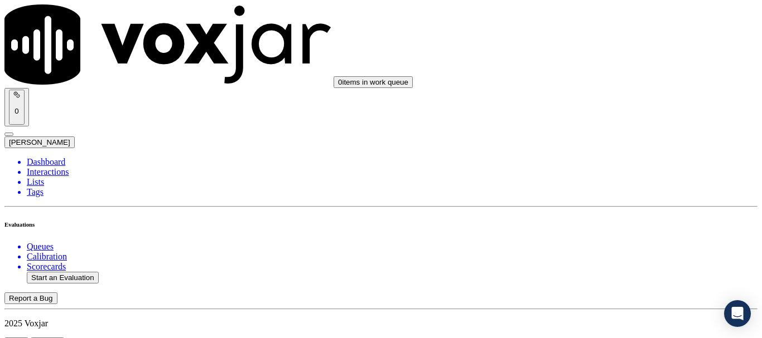
scroll to position [112, 0]
click at [616, 119] on div "Yes" at bounding box center [635, 114] width 142 height 10
drag, startPoint x: 621, startPoint y: 190, endPoint x: 621, endPoint y: 201, distance: 11.2
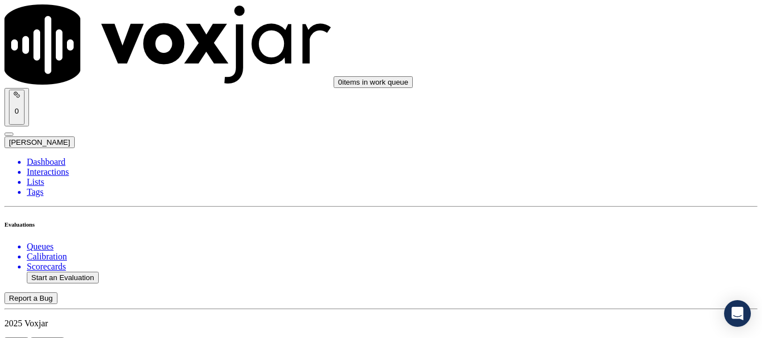
click at [618, 217] on div "Yes" at bounding box center [635, 212] width 142 height 10
click at [619, 79] on div "Yes" at bounding box center [635, 74] width 142 height 10
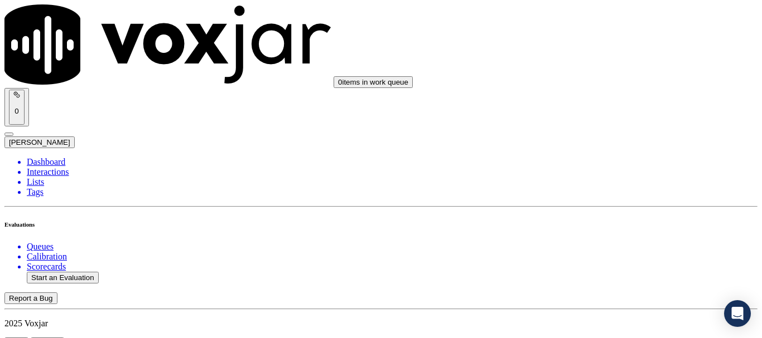
click at [624, 253] on div "N/A" at bounding box center [635, 248] width 142 height 10
click at [631, 210] on div "N/A" at bounding box center [635, 205] width 142 height 10
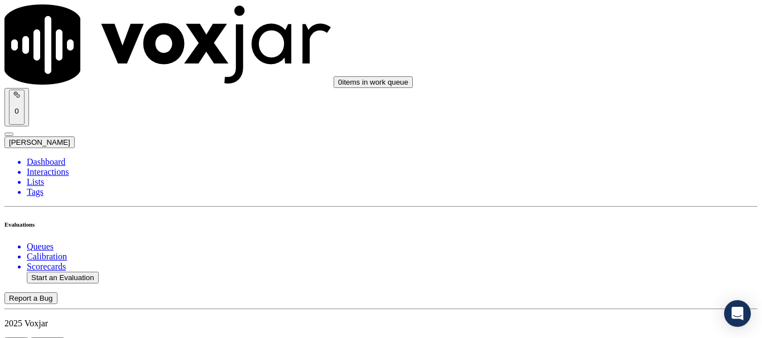
scroll to position [892, 0]
click at [607, 108] on div "Yes" at bounding box center [635, 103] width 142 height 10
drag, startPoint x: 622, startPoint y: 232, endPoint x: 625, endPoint y: 247, distance: 15.4
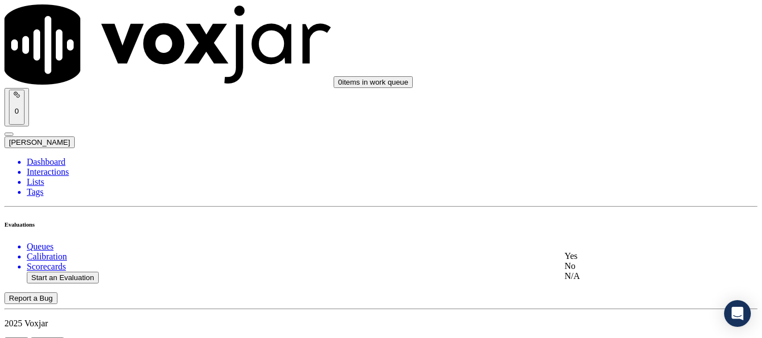
click at [621, 258] on div "Yes" at bounding box center [635, 256] width 142 height 10
click at [617, 192] on div "Yes" at bounding box center [635, 187] width 142 height 10
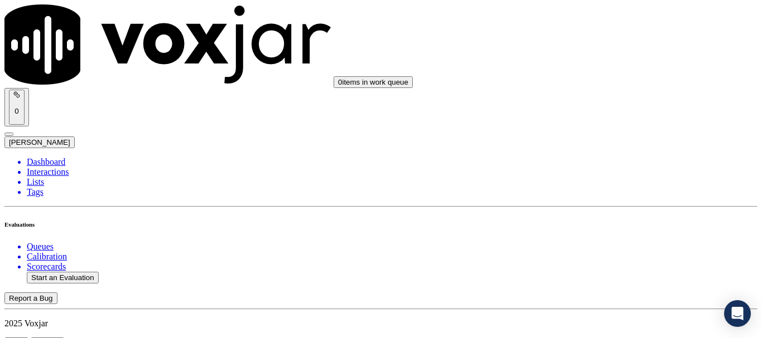
click at [616, 165] on div "Yes" at bounding box center [635, 161] width 142 height 10
click at [615, 166] on div "Yes" at bounding box center [635, 161] width 142 height 10
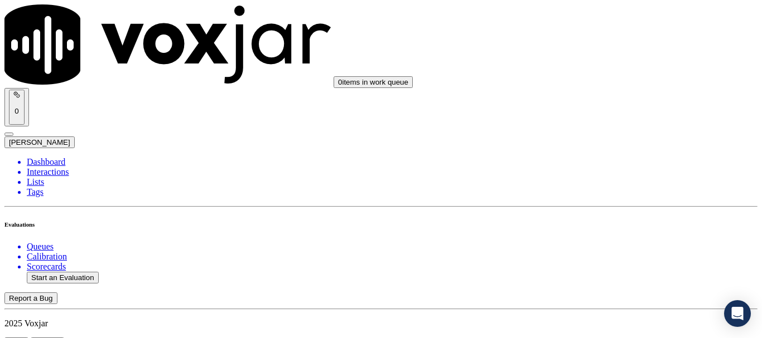
scroll to position [1673, 0]
click at [617, 159] on div "Yes" at bounding box center [635, 156] width 142 height 10
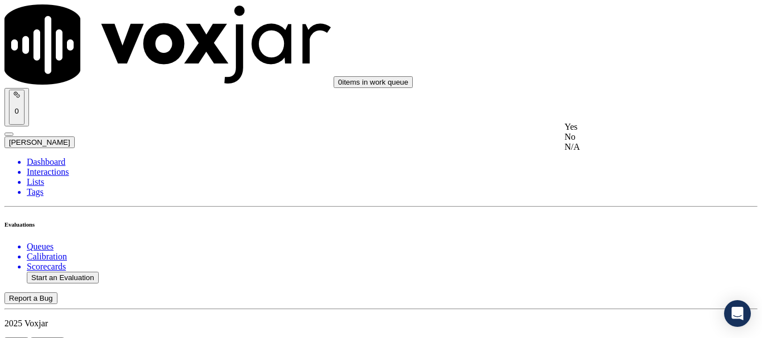
click at [614, 132] on div "Yes" at bounding box center [635, 127] width 142 height 10
click at [620, 264] on div "Yes No N/A" at bounding box center [635, 278] width 142 height 30
click at [619, 273] on div "Yes" at bounding box center [635, 268] width 142 height 10
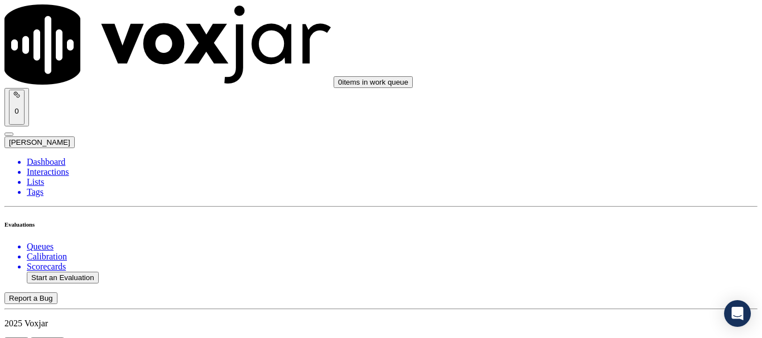
click at [605, 130] on div "Yes" at bounding box center [635, 129] width 142 height 10
click at [619, 275] on div "Yes" at bounding box center [635, 270] width 142 height 10
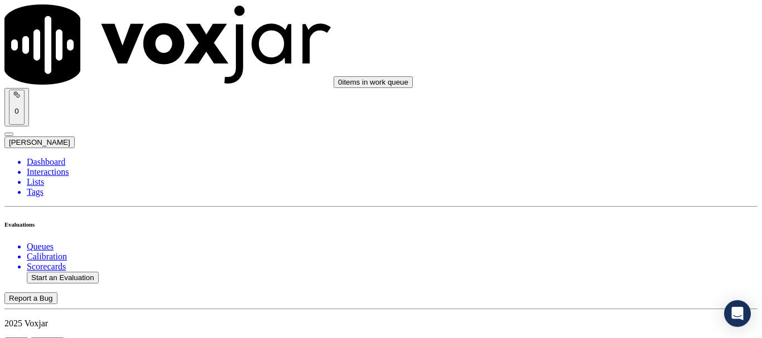
click at [608, 94] on div "Yes" at bounding box center [635, 89] width 142 height 10
drag, startPoint x: 628, startPoint y: 223, endPoint x: 628, endPoint y: 232, distance: 8.9
click at [616, 248] on div "Yes" at bounding box center [635, 243] width 142 height 10
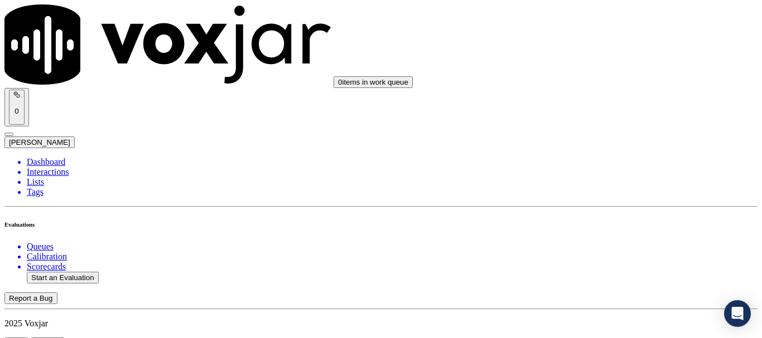
scroll to position [2844, 0]
click at [606, 54] on div "Yes" at bounding box center [635, 49] width 142 height 10
click at [615, 254] on div "Yes" at bounding box center [635, 249] width 142 height 10
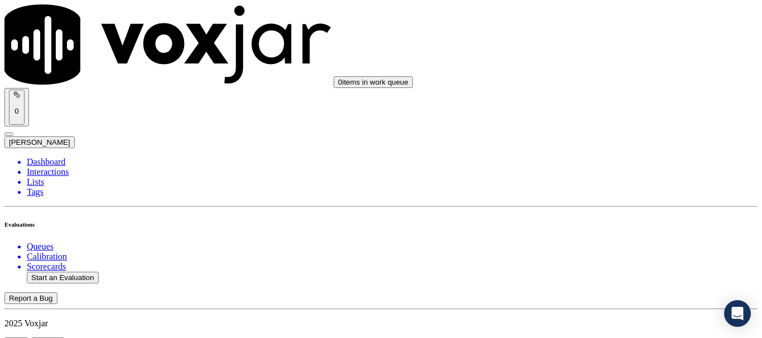
scroll to position [3175, 0]
click at [609, 63] on div "Yes" at bounding box center [635, 58] width 142 height 10
click at [616, 217] on div "Yes" at bounding box center [635, 212] width 142 height 10
